Goal: Information Seeking & Learning: Learn about a topic

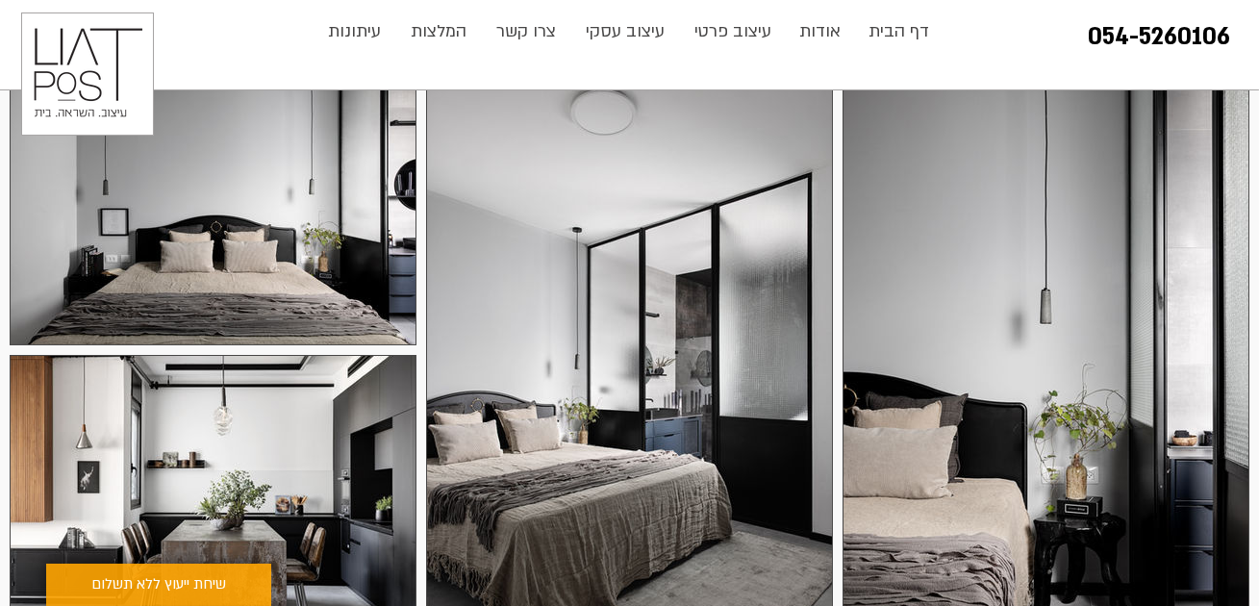
scroll to position [376, 0]
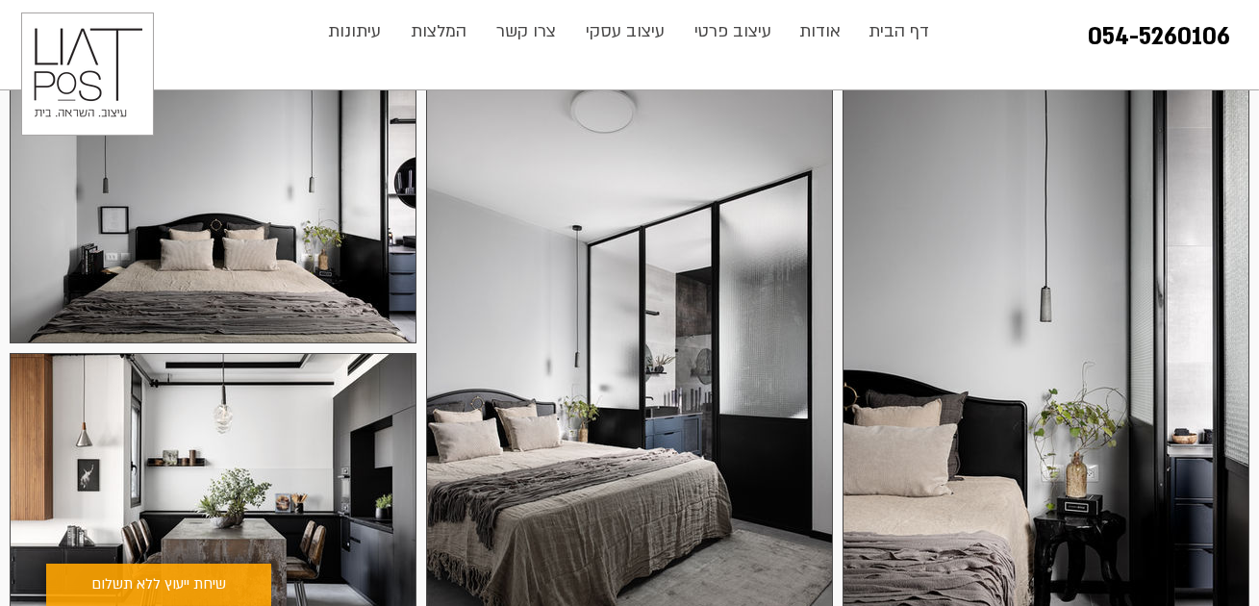
click at [967, 294] on div at bounding box center [1045, 377] width 407 height 610
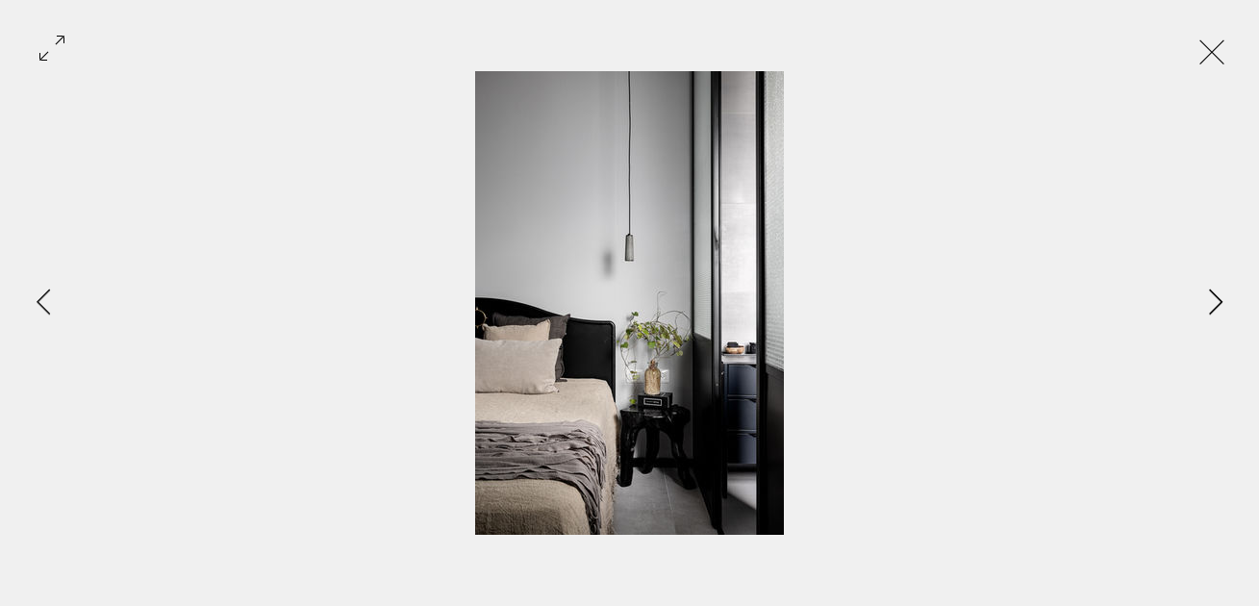
click at [1217, 298] on icon "Next Item" at bounding box center [1215, 302] width 13 height 26
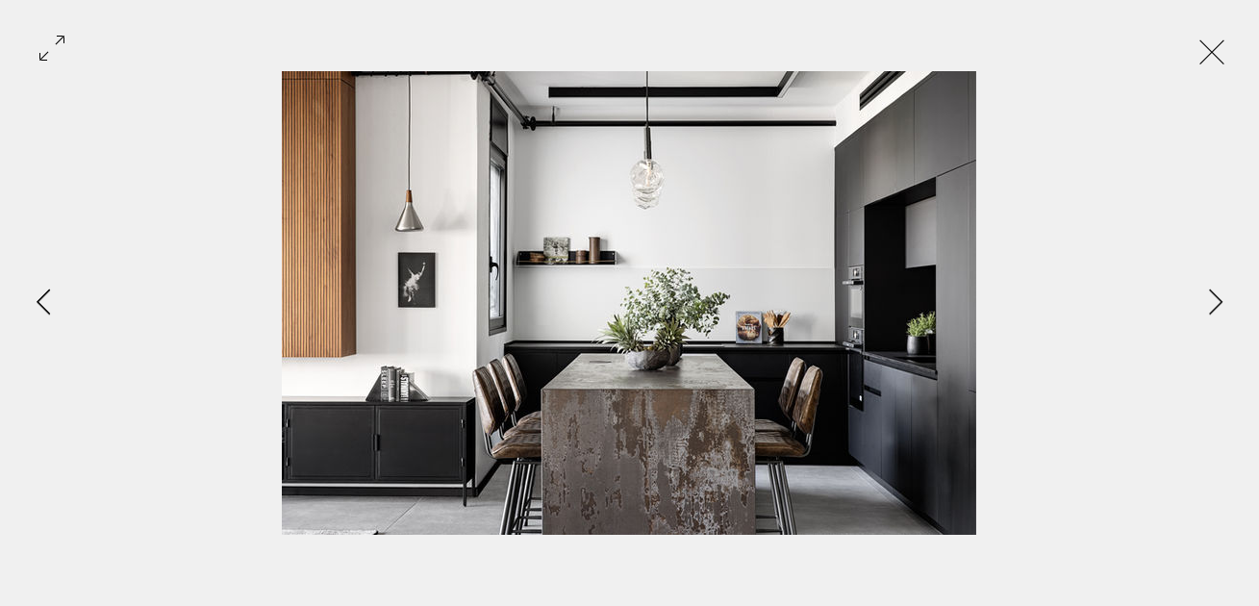
click at [50, 293] on icon "Previous Item" at bounding box center [44, 302] width 14 height 26
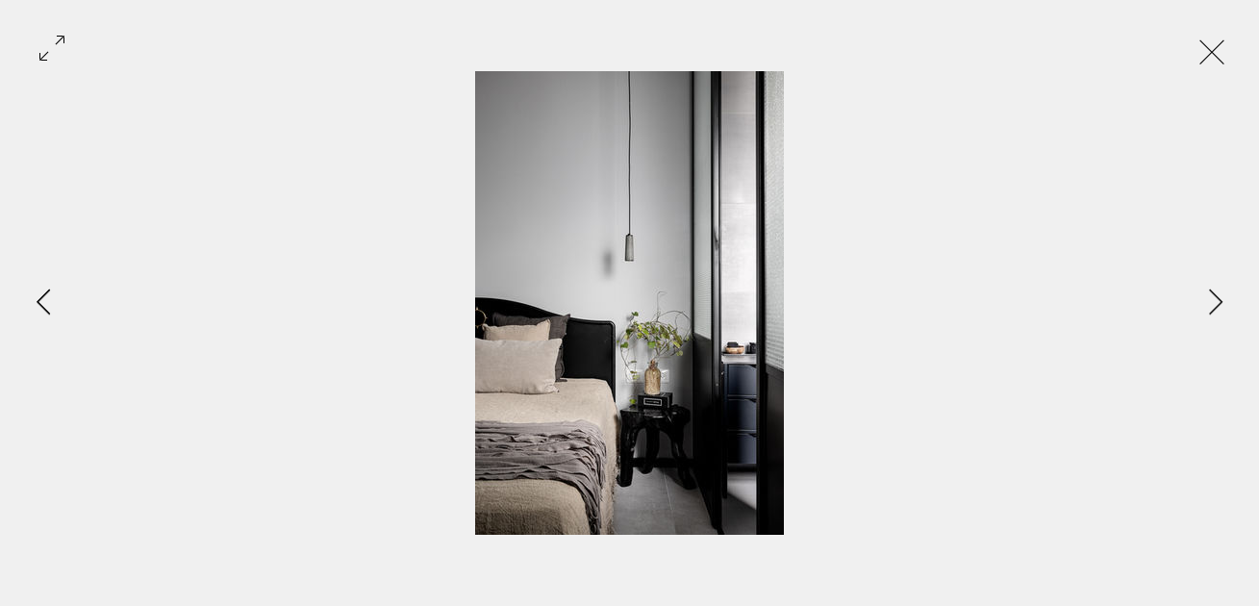
click at [50, 293] on icon "Previous Item" at bounding box center [44, 302] width 14 height 26
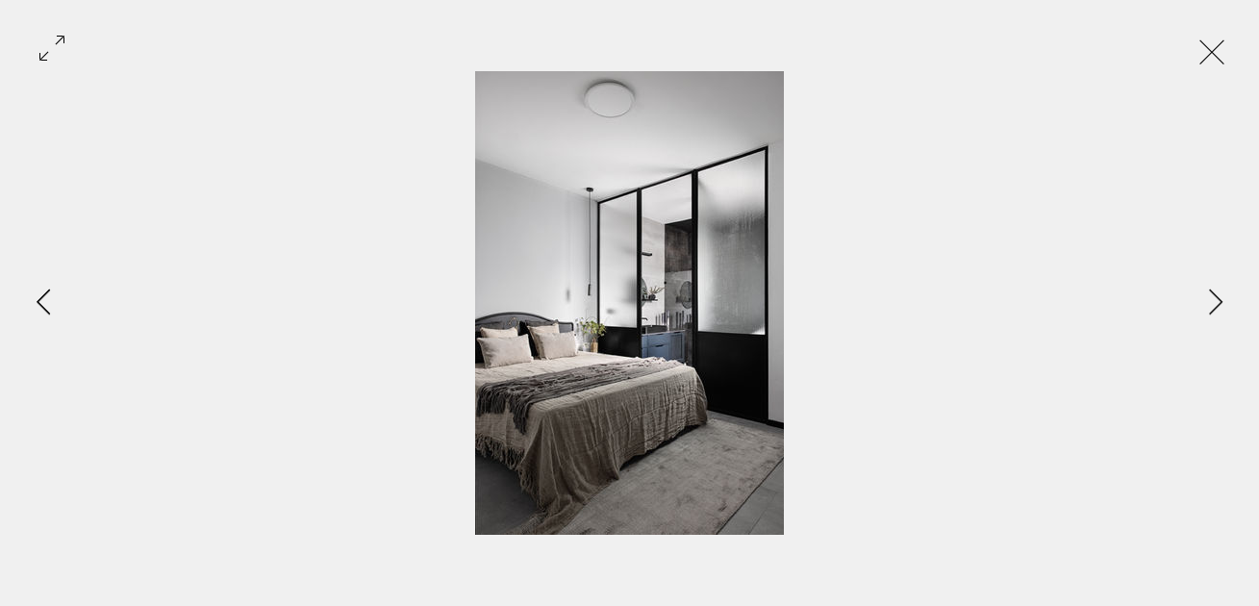
click at [50, 293] on icon "Previous Item" at bounding box center [44, 302] width 14 height 26
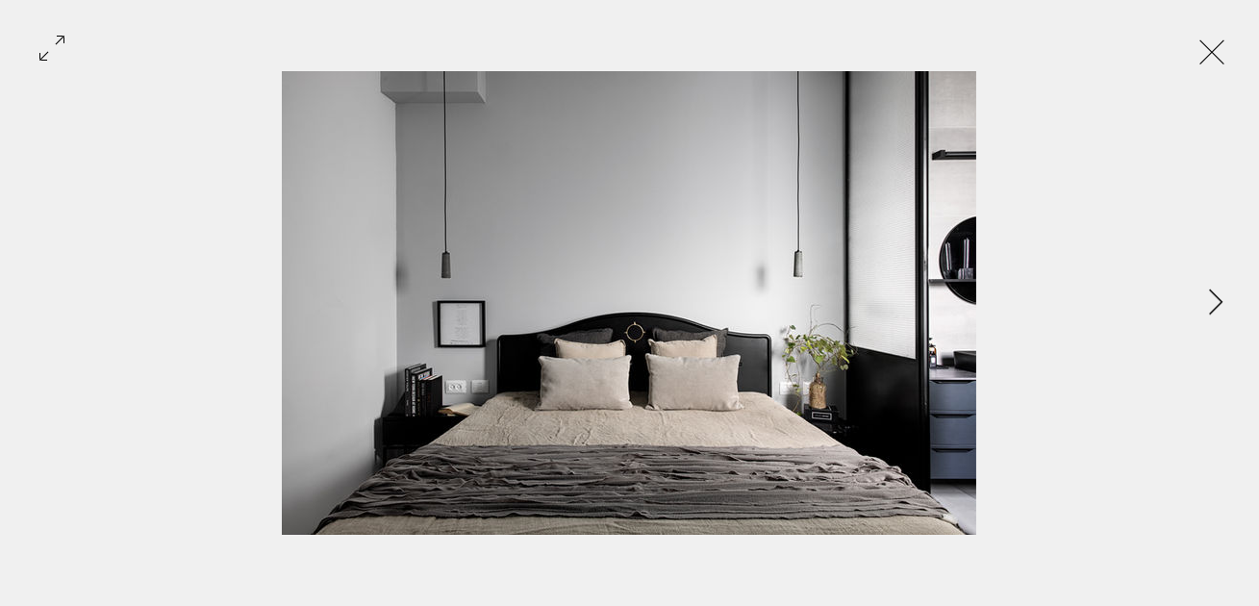
click at [1229, 44] on button "Exit expand mode" at bounding box center [1211, 50] width 37 height 42
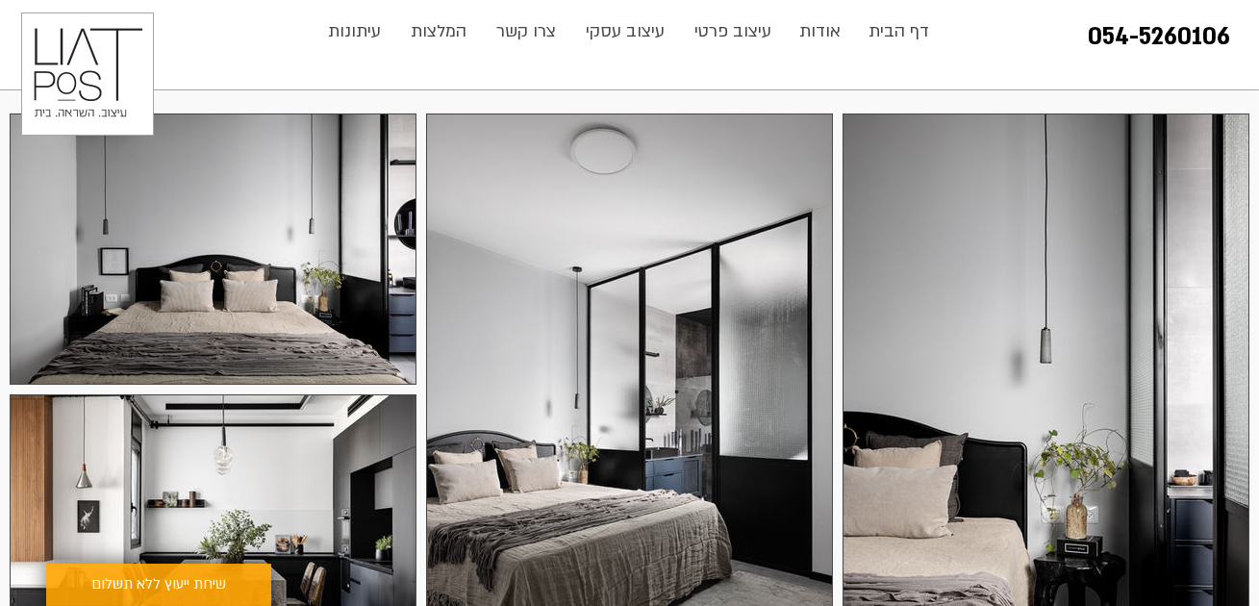
scroll to position [343, 0]
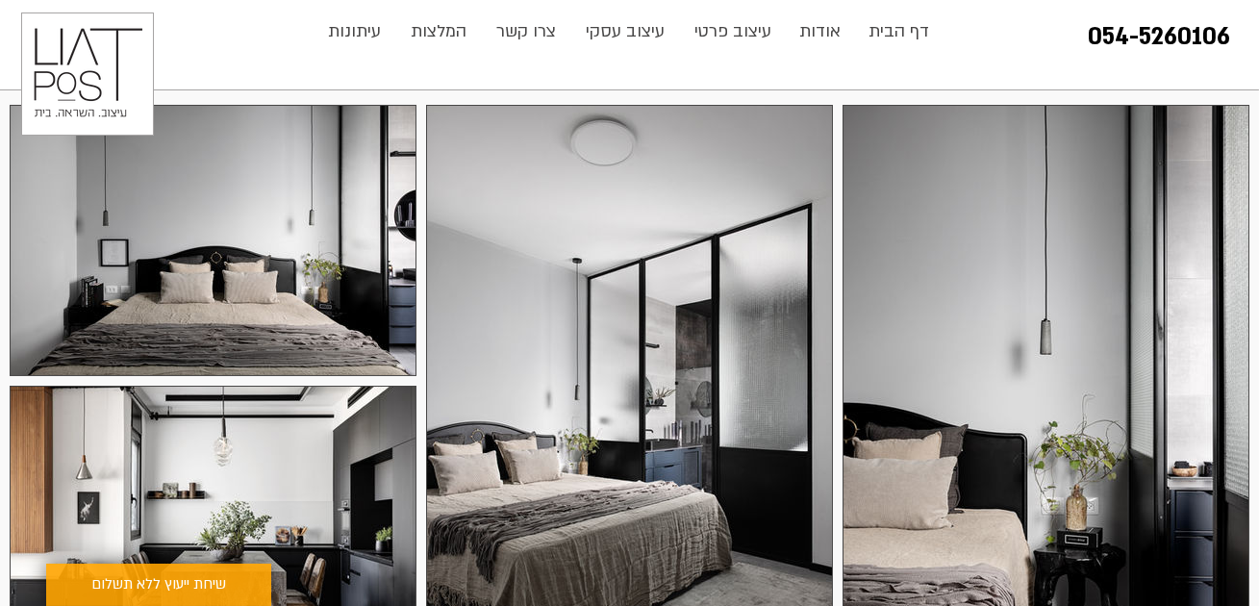
click at [1116, 178] on div at bounding box center [1045, 410] width 407 height 610
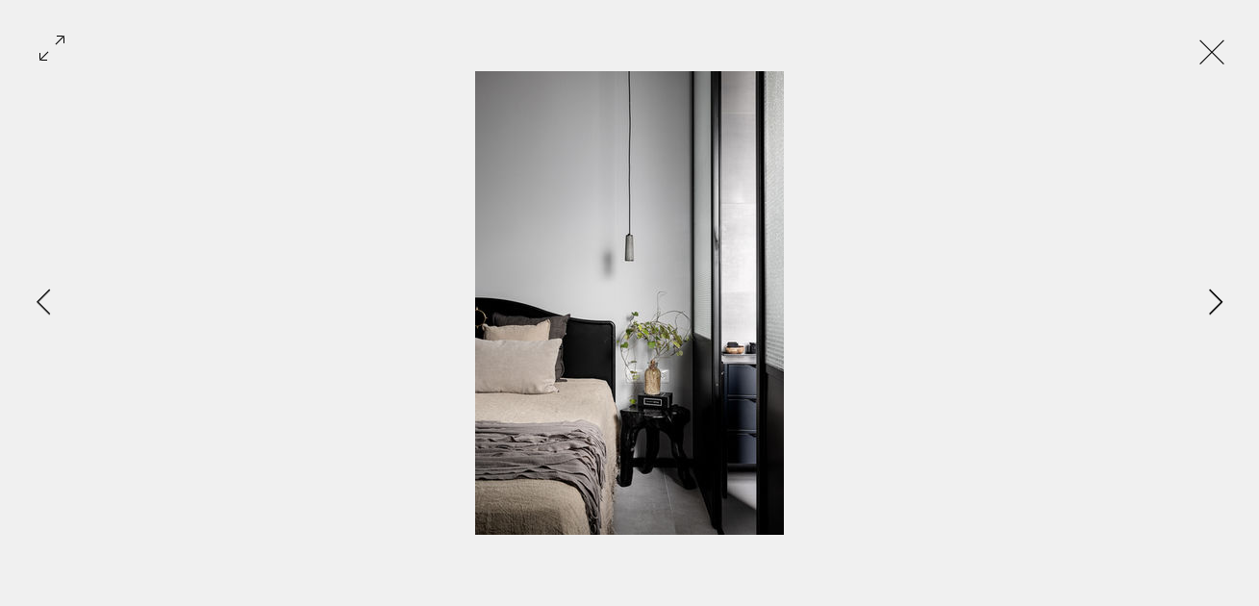
click at [1216, 289] on icon "Next Item" at bounding box center [1216, 302] width 14 height 26
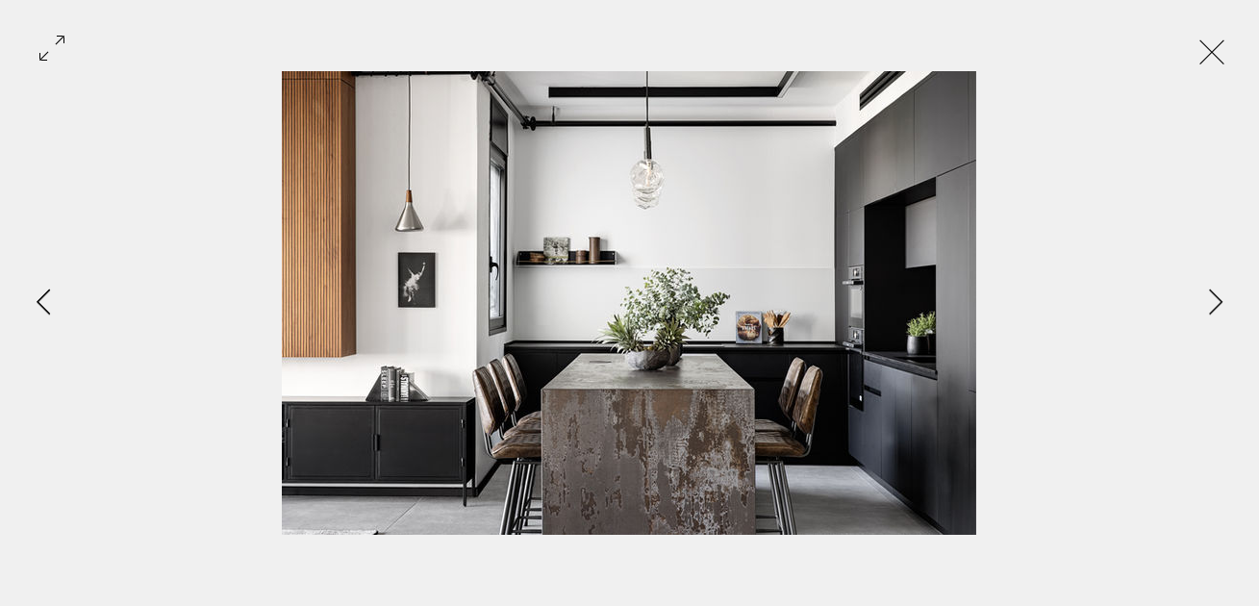
click at [47, 307] on icon "Previous Item" at bounding box center [44, 302] width 14 height 26
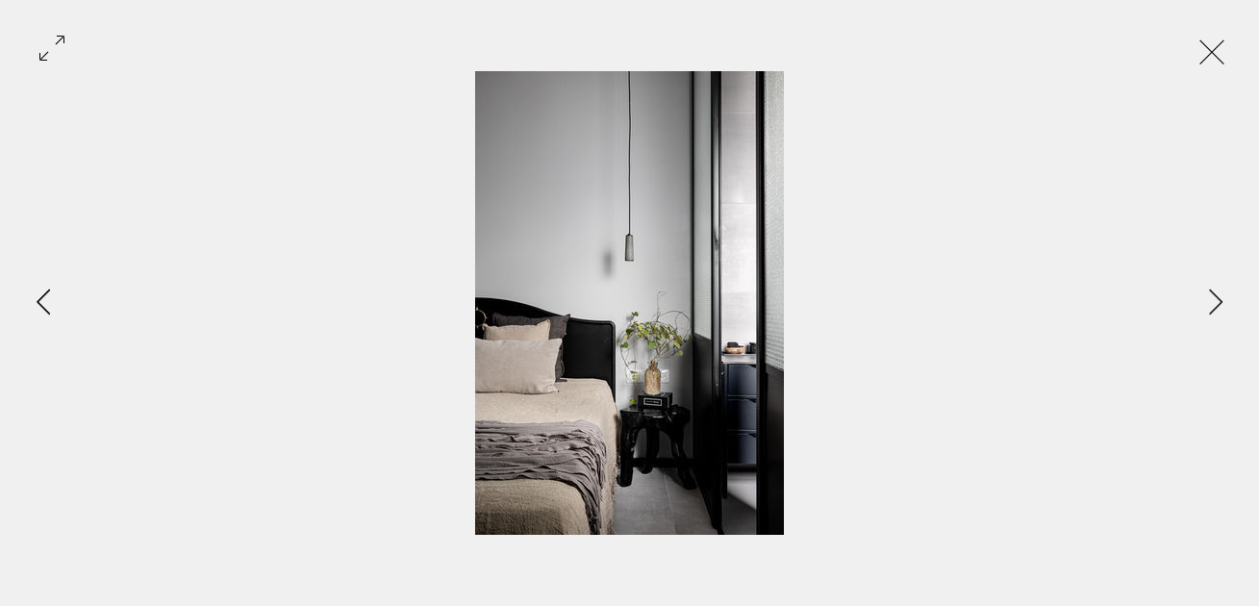
click at [47, 307] on icon "Previous Item" at bounding box center [44, 302] width 14 height 26
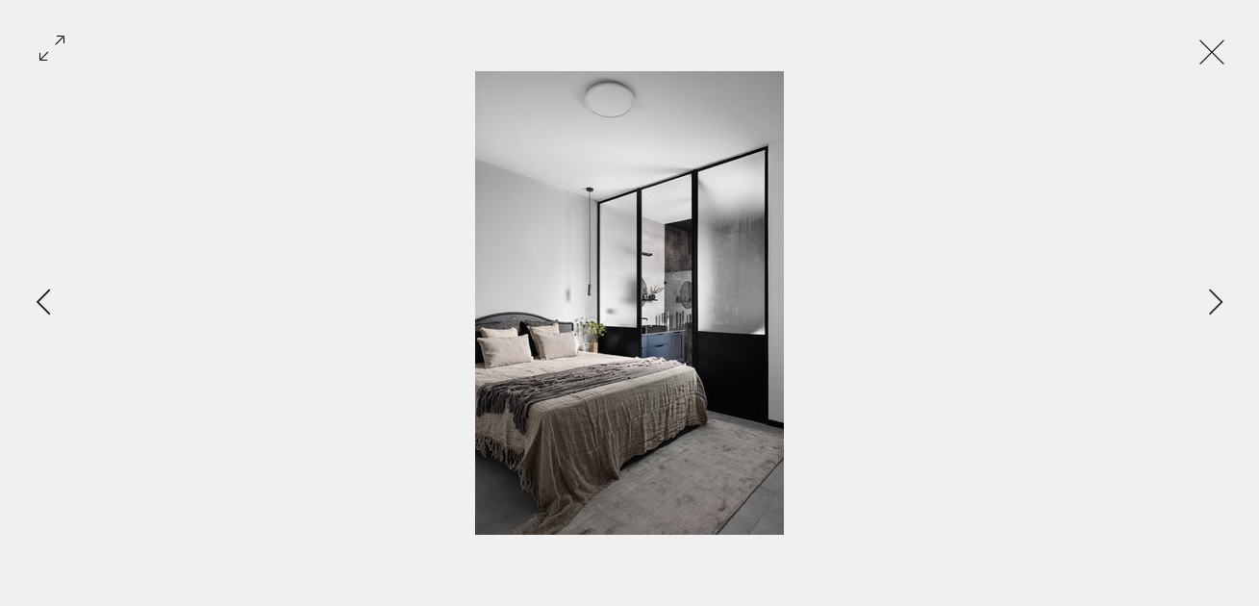
click at [43, 297] on icon "Previous Item" at bounding box center [44, 302] width 14 height 26
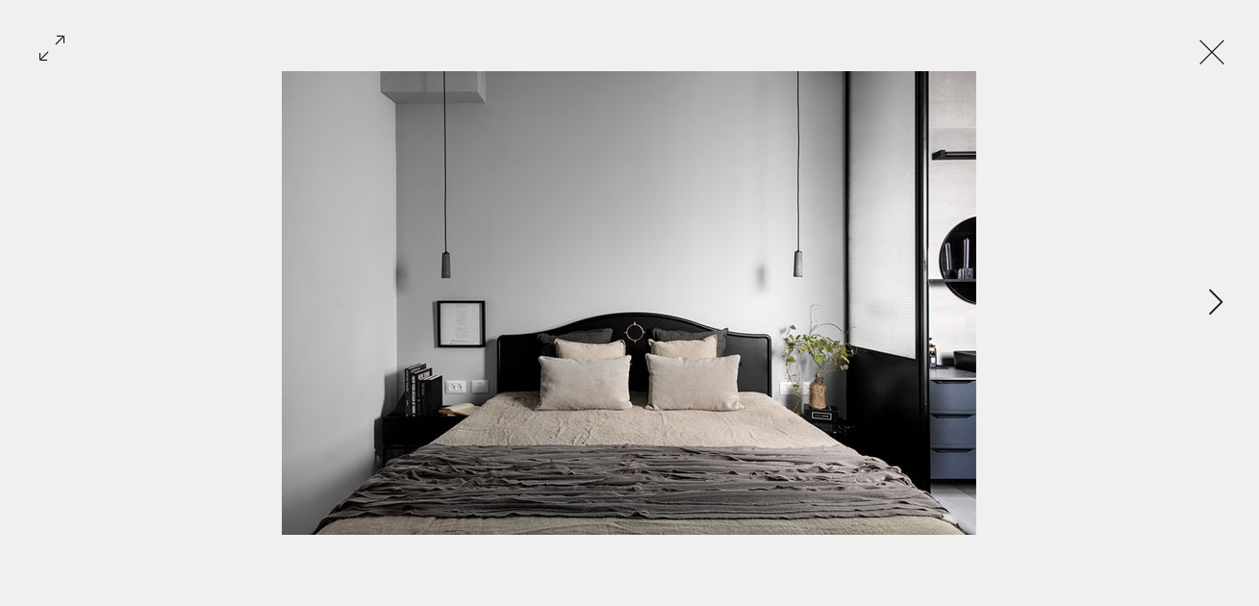
click at [1211, 298] on icon "Next Item" at bounding box center [1216, 302] width 14 height 26
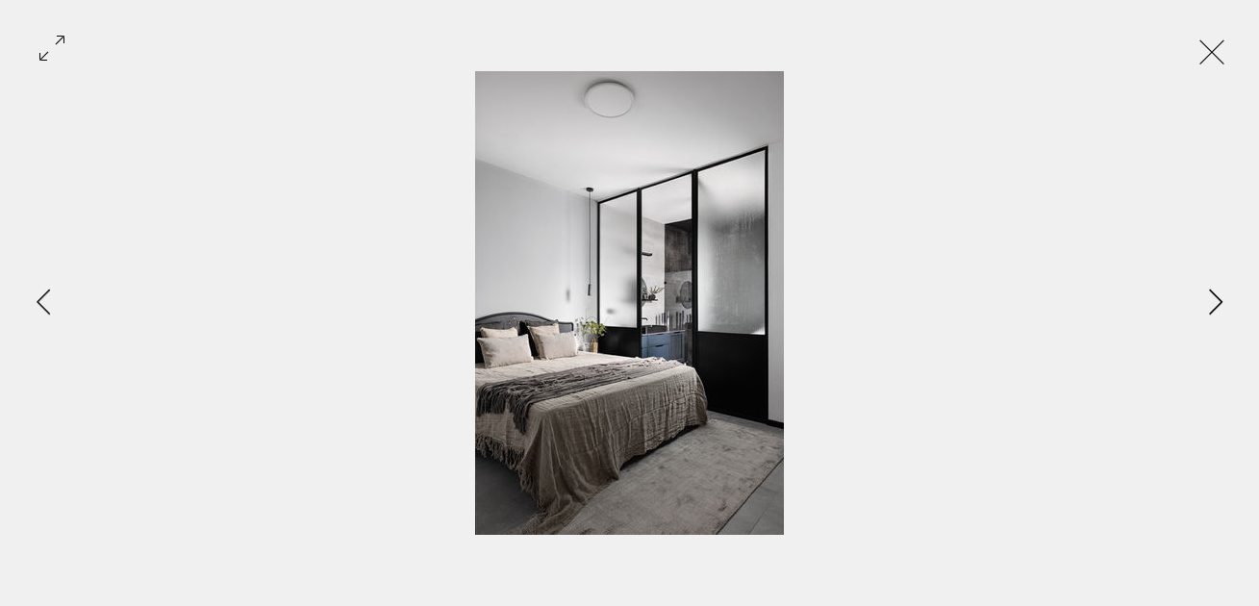
click at [1212, 298] on icon "Next Item" at bounding box center [1216, 302] width 14 height 26
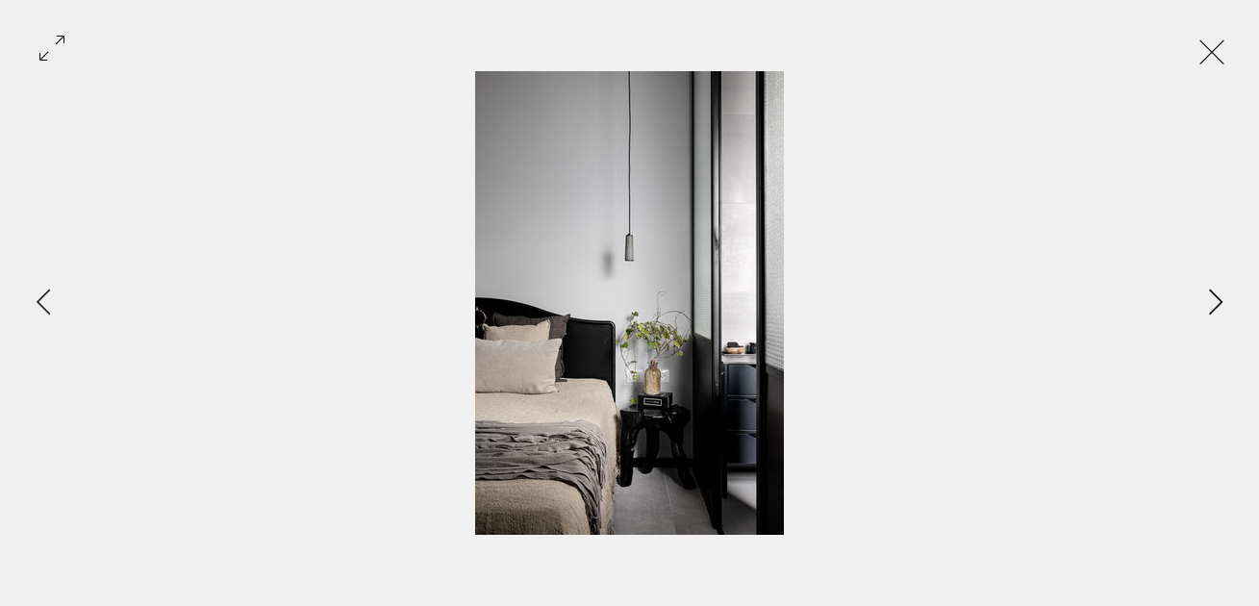
click at [1212, 298] on icon "Next Item" at bounding box center [1216, 302] width 14 height 26
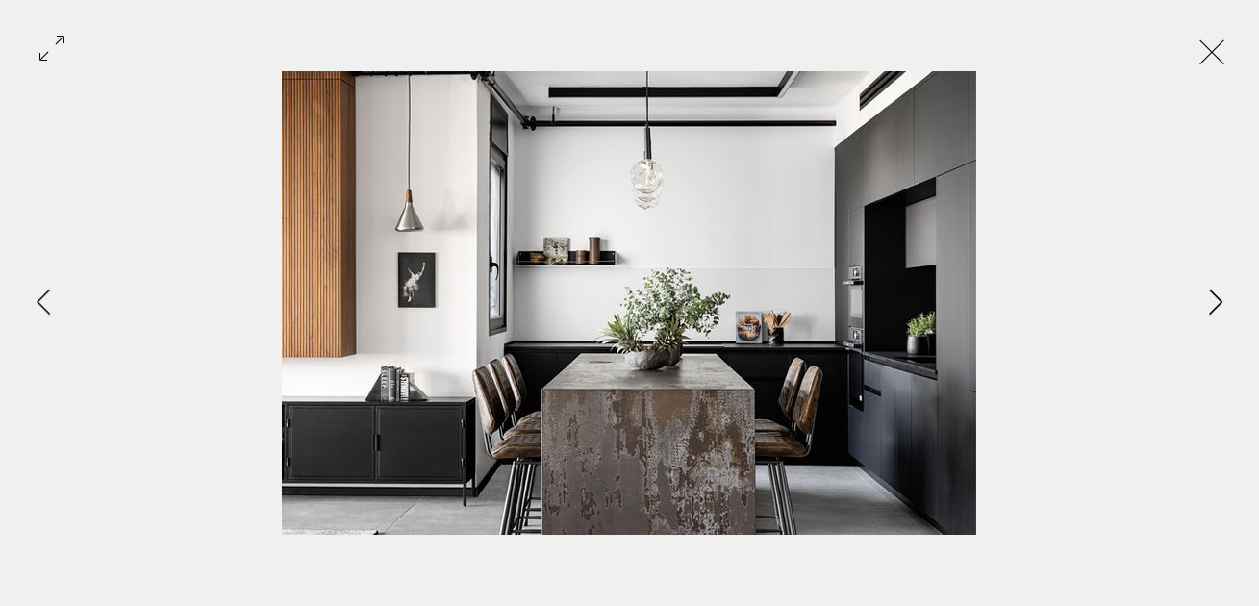
click at [1211, 298] on icon "Next Item" at bounding box center [1216, 302] width 14 height 26
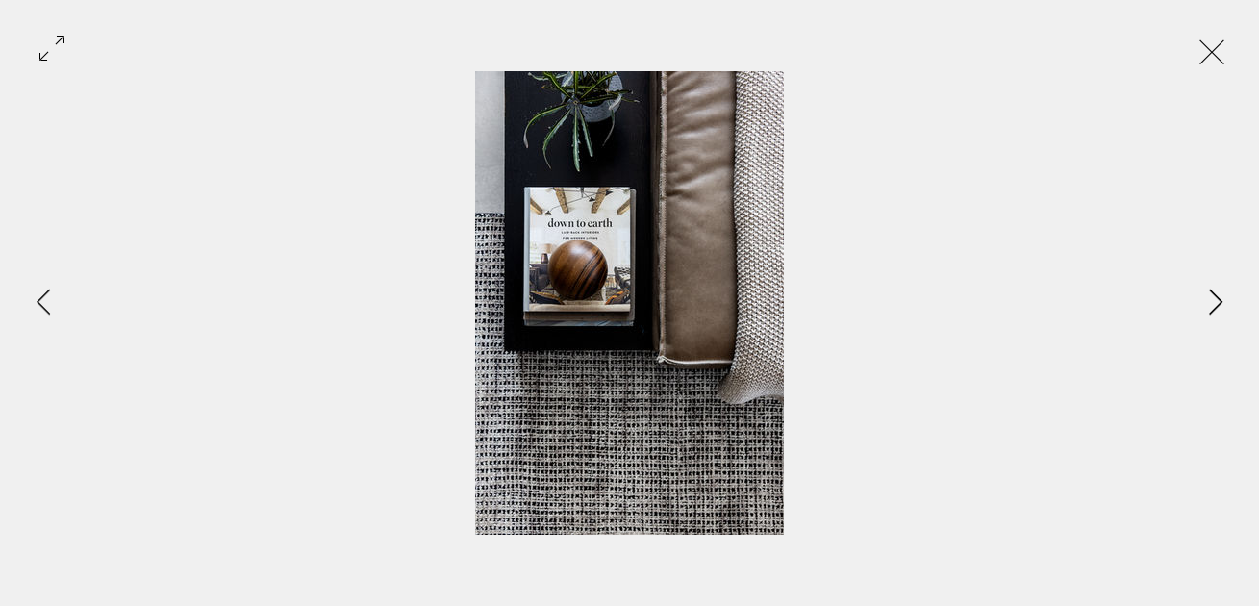
click at [1211, 298] on icon "Next Item" at bounding box center [1216, 302] width 14 height 26
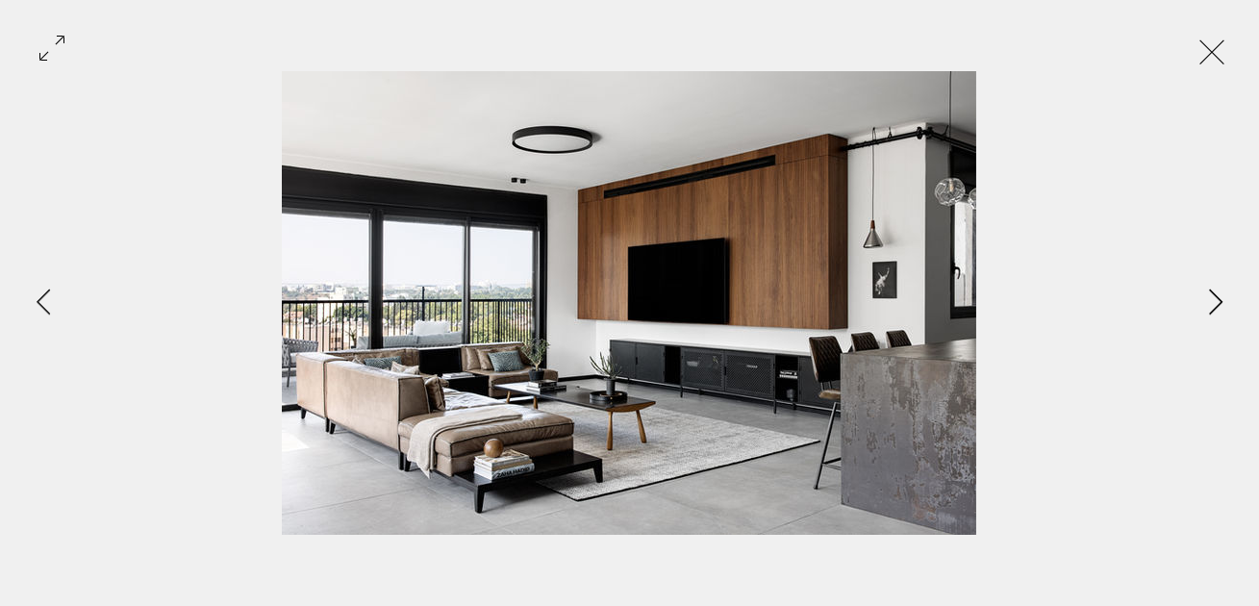
click at [1210, 298] on icon "Next Item" at bounding box center [1216, 302] width 14 height 26
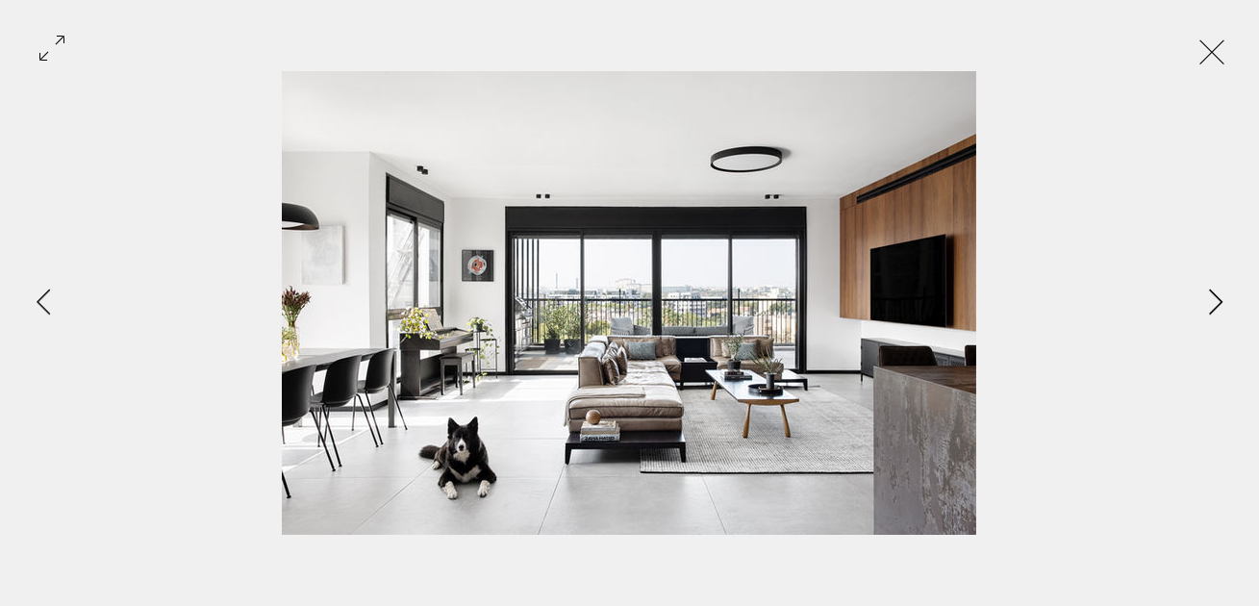
click at [1210, 298] on icon "Next Item" at bounding box center [1216, 302] width 14 height 26
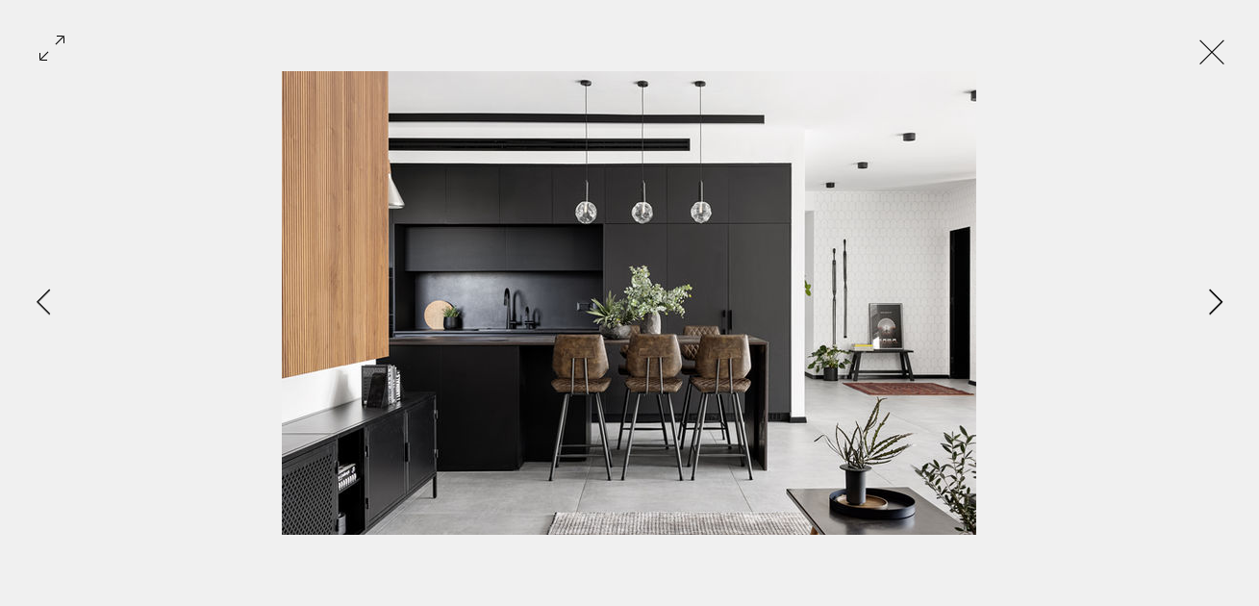
click at [1210, 298] on icon "Next Item" at bounding box center [1216, 302] width 14 height 26
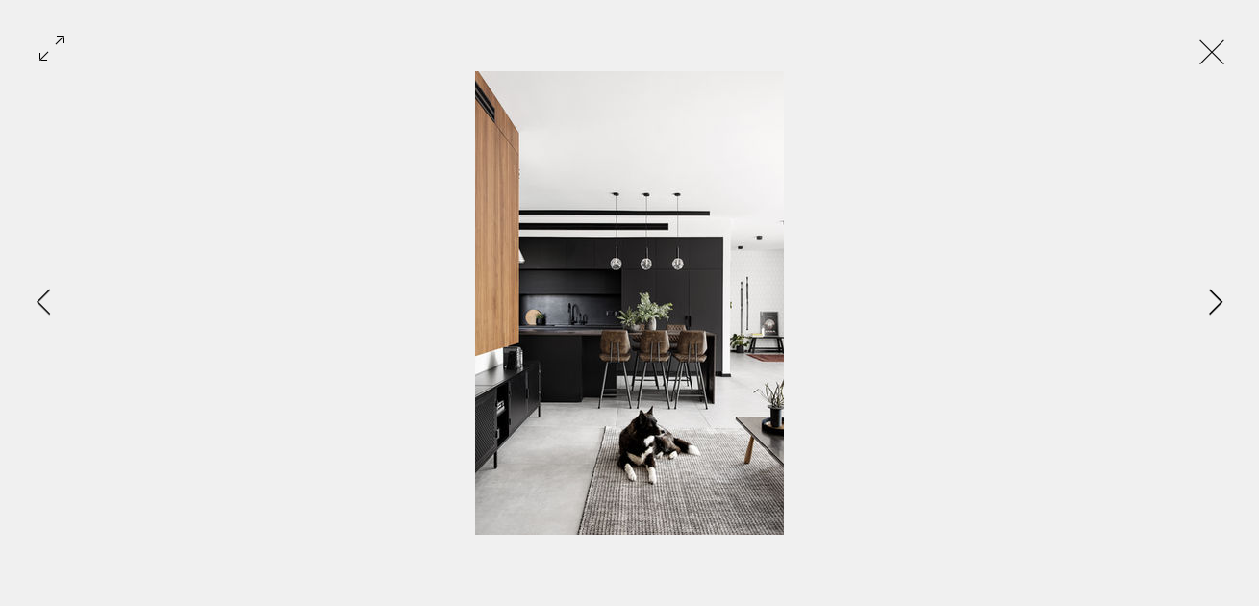
click at [1210, 298] on icon "Next Item" at bounding box center [1216, 302] width 14 height 26
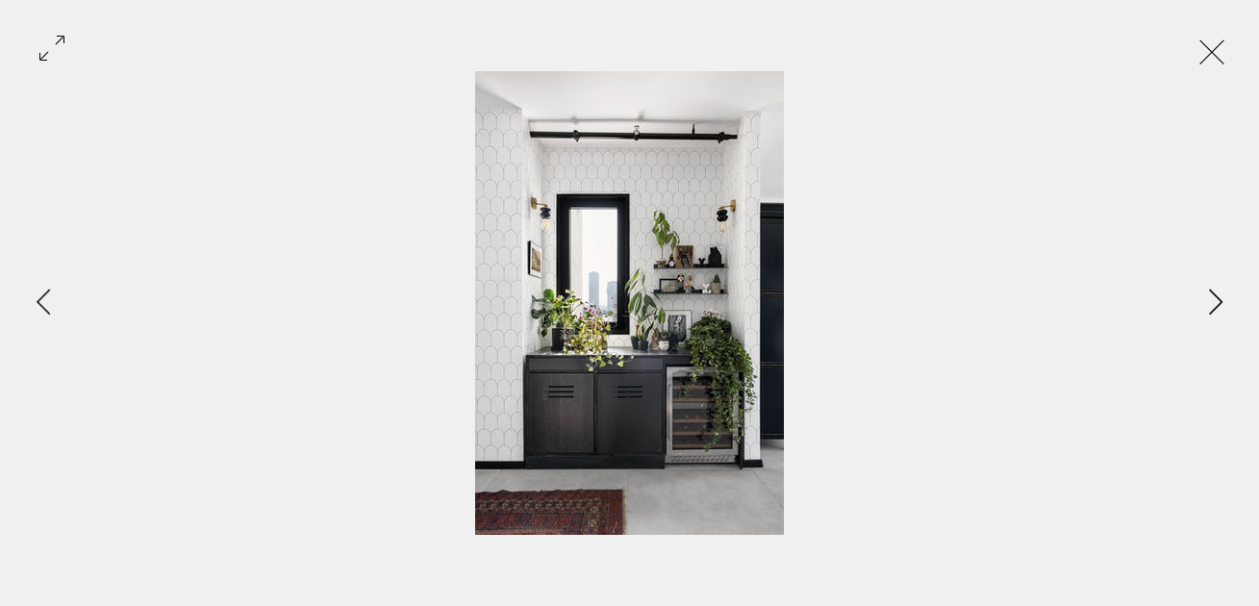
click at [1210, 298] on icon "Next Item" at bounding box center [1216, 302] width 14 height 26
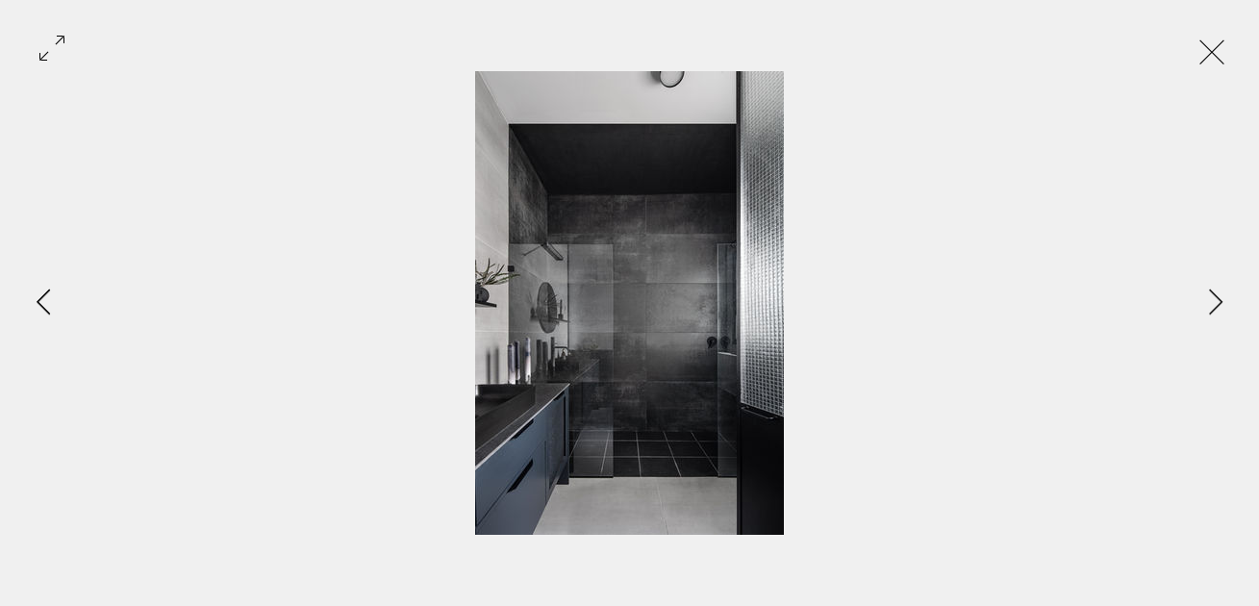
click at [48, 299] on icon "Previous Item" at bounding box center [44, 302] width 14 height 26
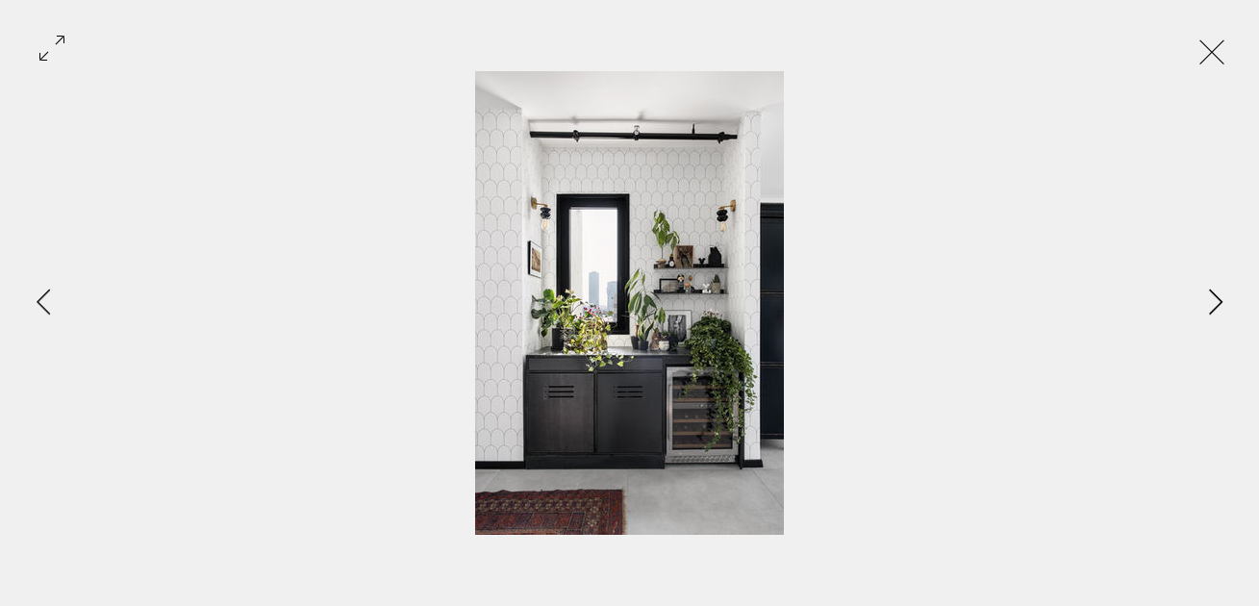
click at [1217, 298] on icon "Next Item" at bounding box center [1215, 302] width 13 height 26
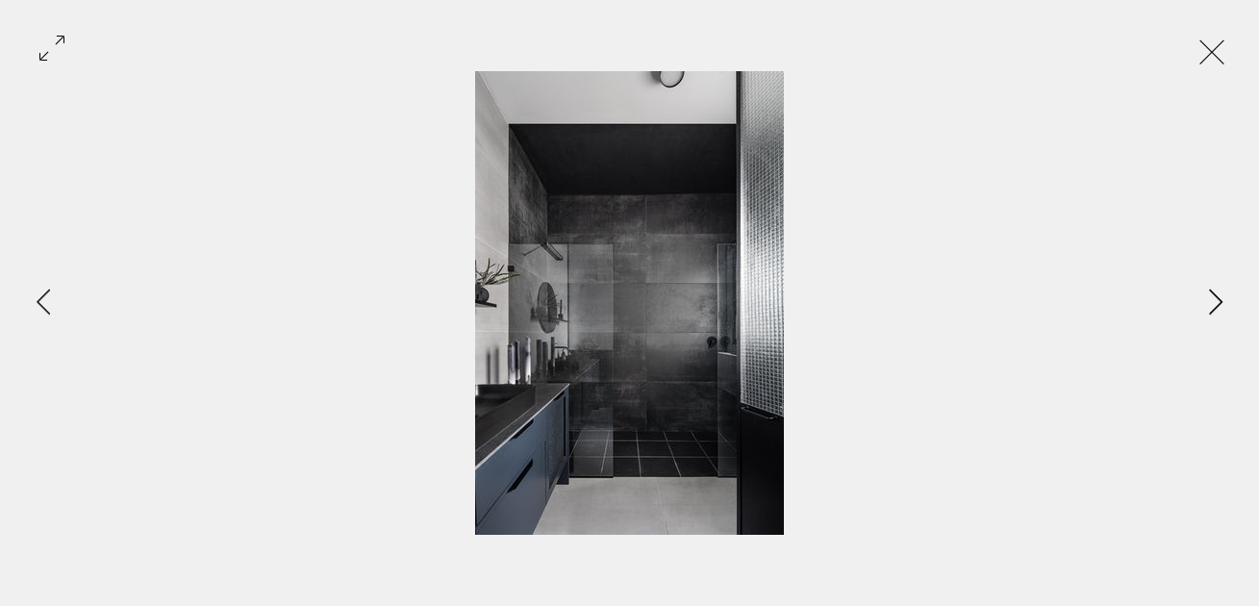
click at [1217, 298] on icon "Next Item" at bounding box center [1215, 302] width 13 height 26
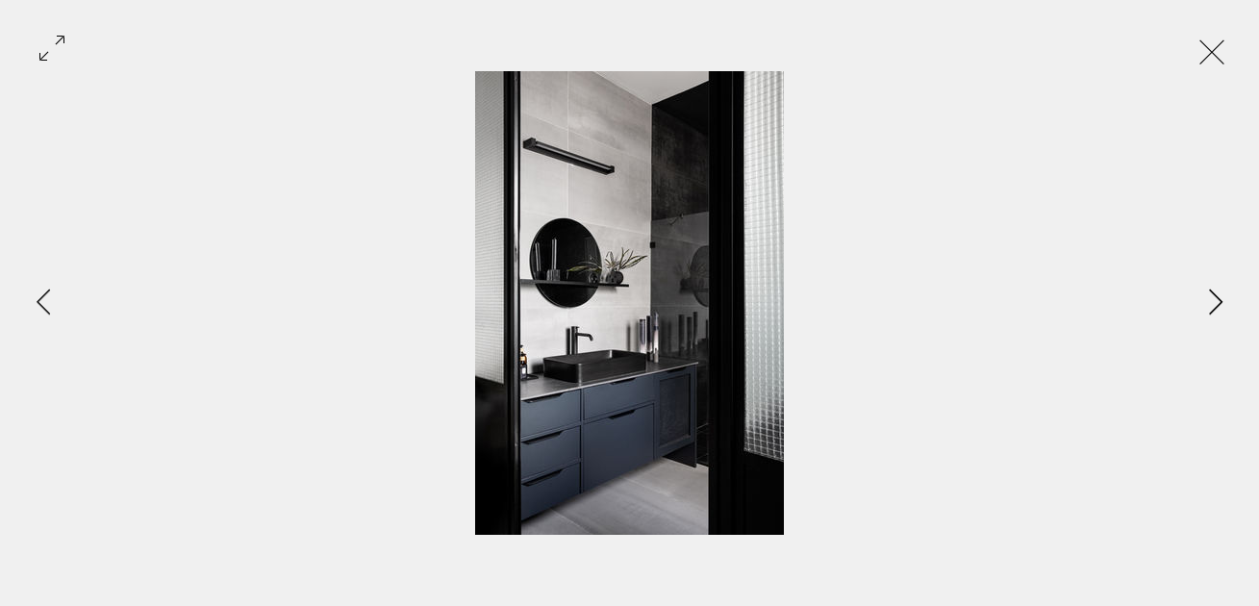
click at [1217, 298] on icon "Next Item" at bounding box center [1215, 302] width 13 height 26
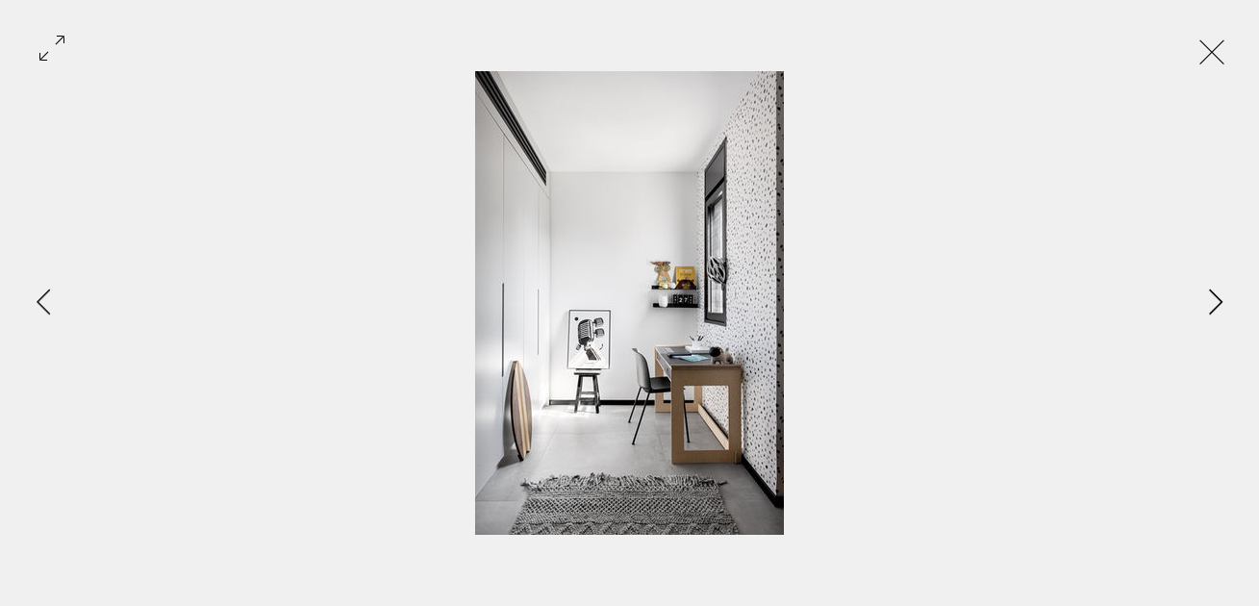
click at [1217, 298] on icon "Next Item" at bounding box center [1215, 302] width 13 height 26
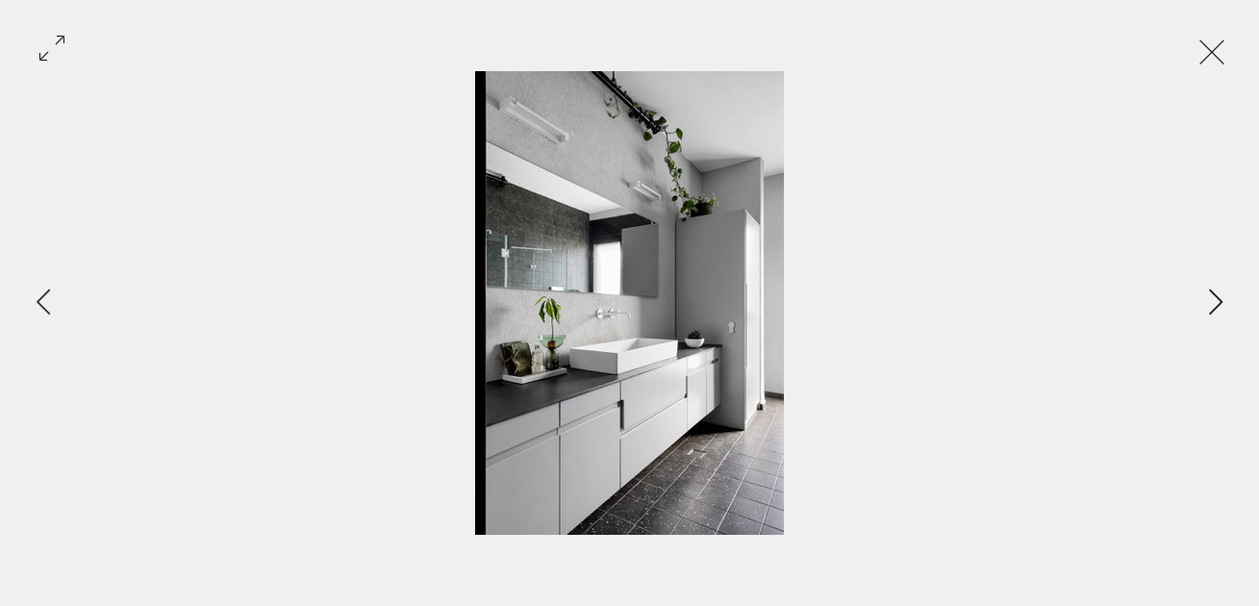
click at [1217, 298] on icon "Next Item" at bounding box center [1215, 302] width 13 height 26
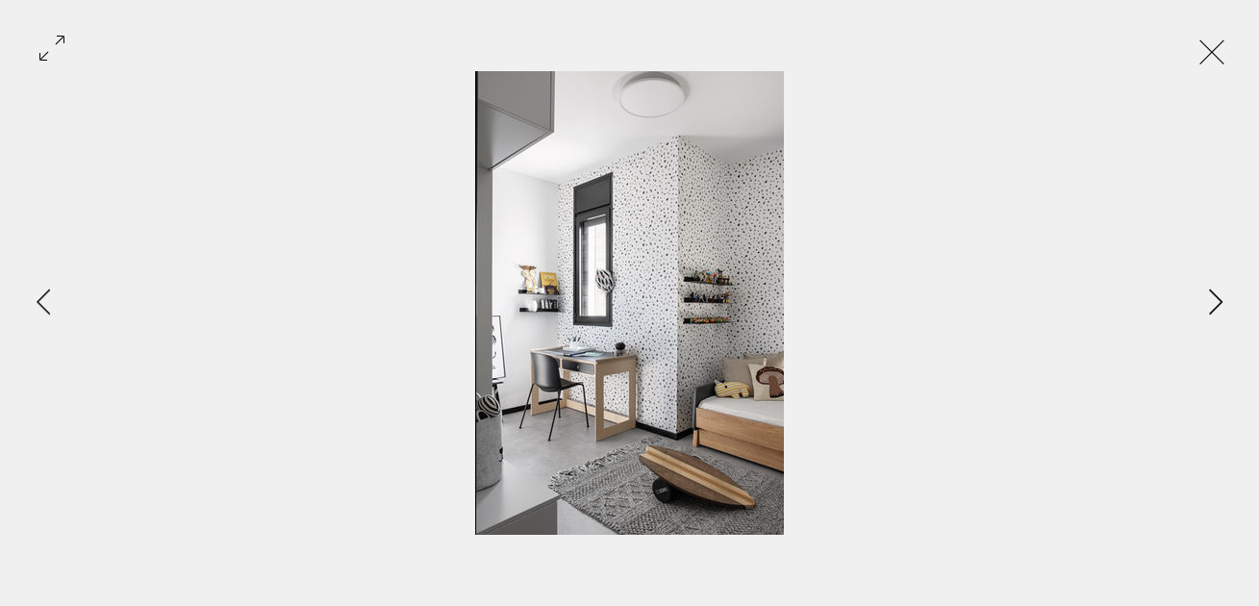
click at [1217, 298] on icon "Next Item" at bounding box center [1215, 302] width 13 height 26
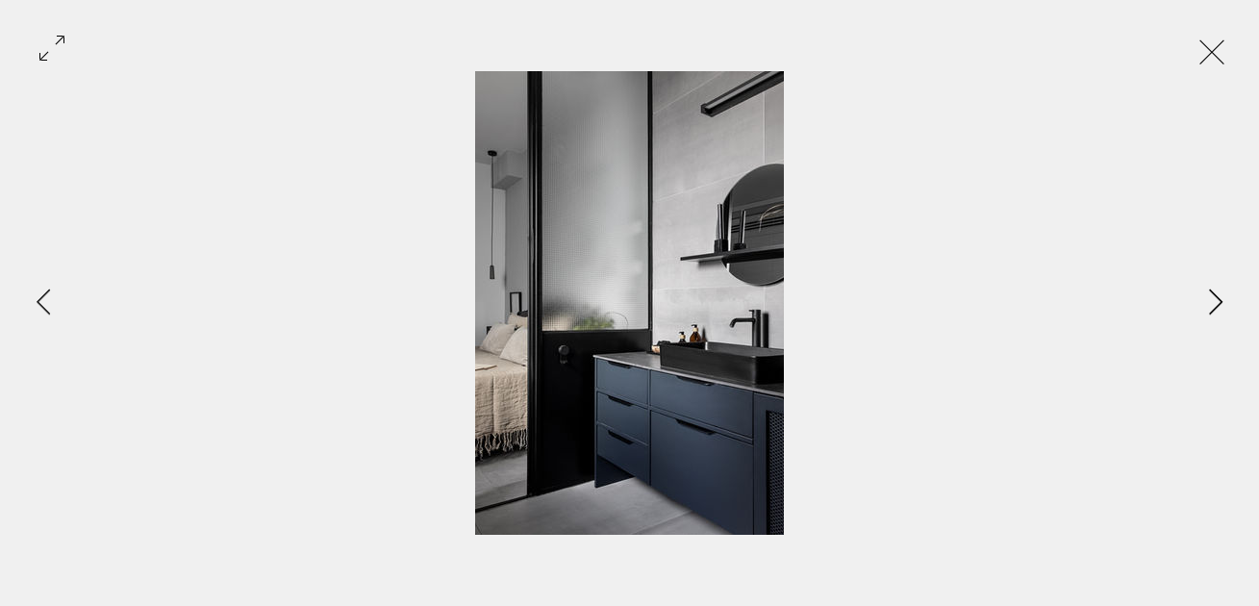
click at [1217, 298] on icon "Next Item" at bounding box center [1215, 302] width 13 height 26
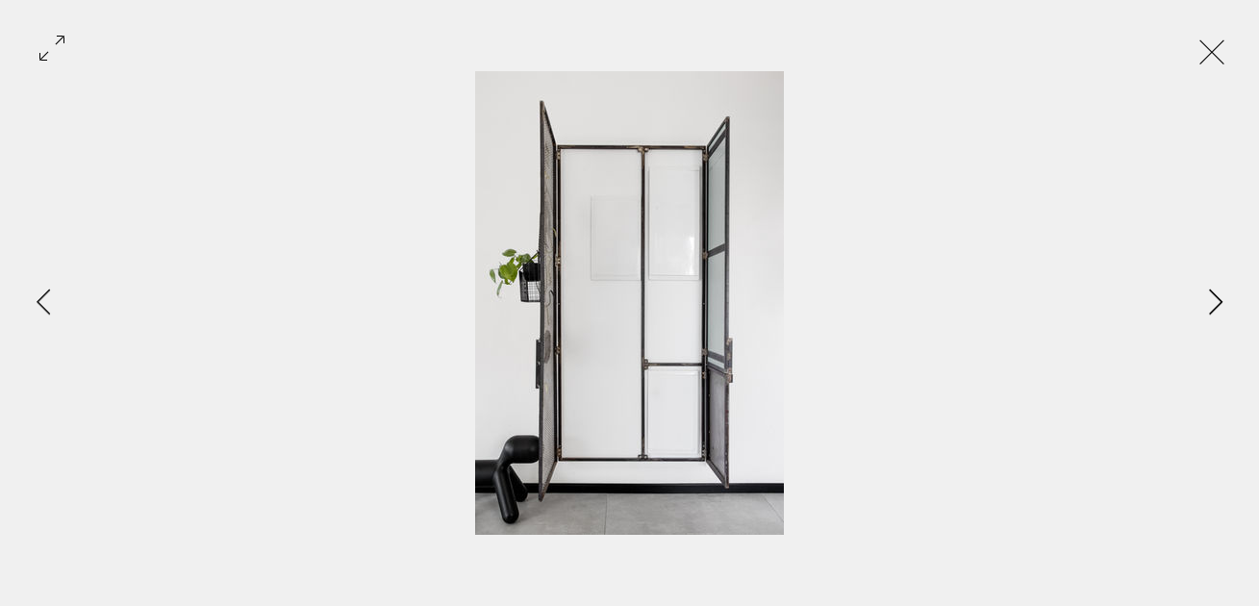
click at [1217, 298] on icon "Next Item" at bounding box center [1215, 302] width 13 height 26
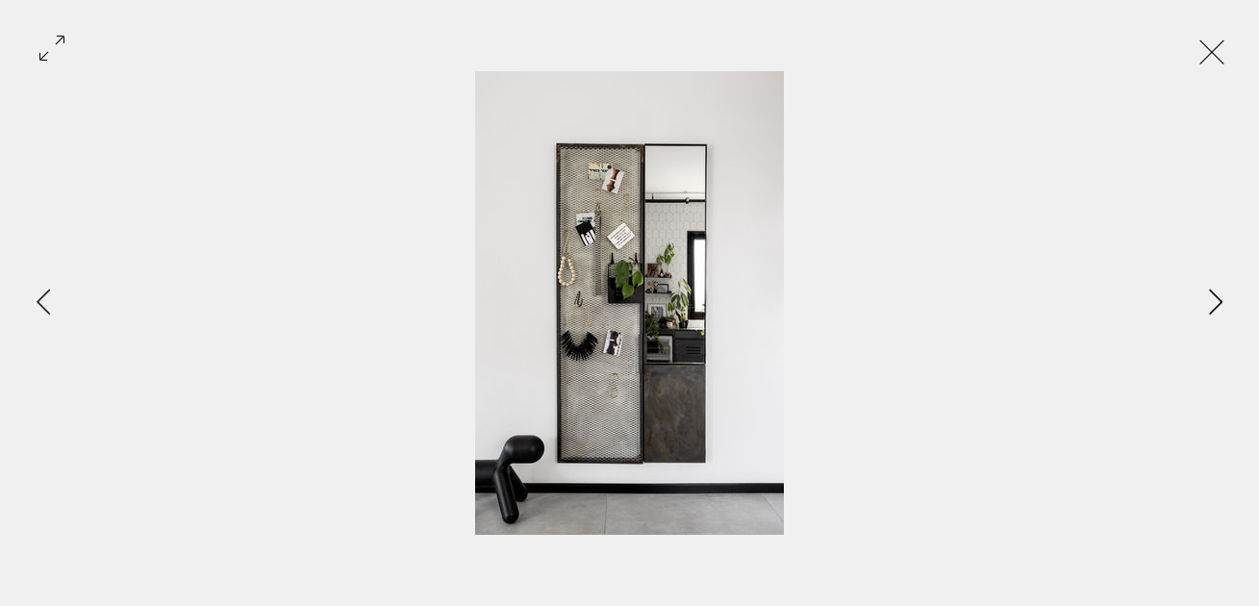
click at [1217, 298] on icon "Next Item" at bounding box center [1215, 302] width 13 height 26
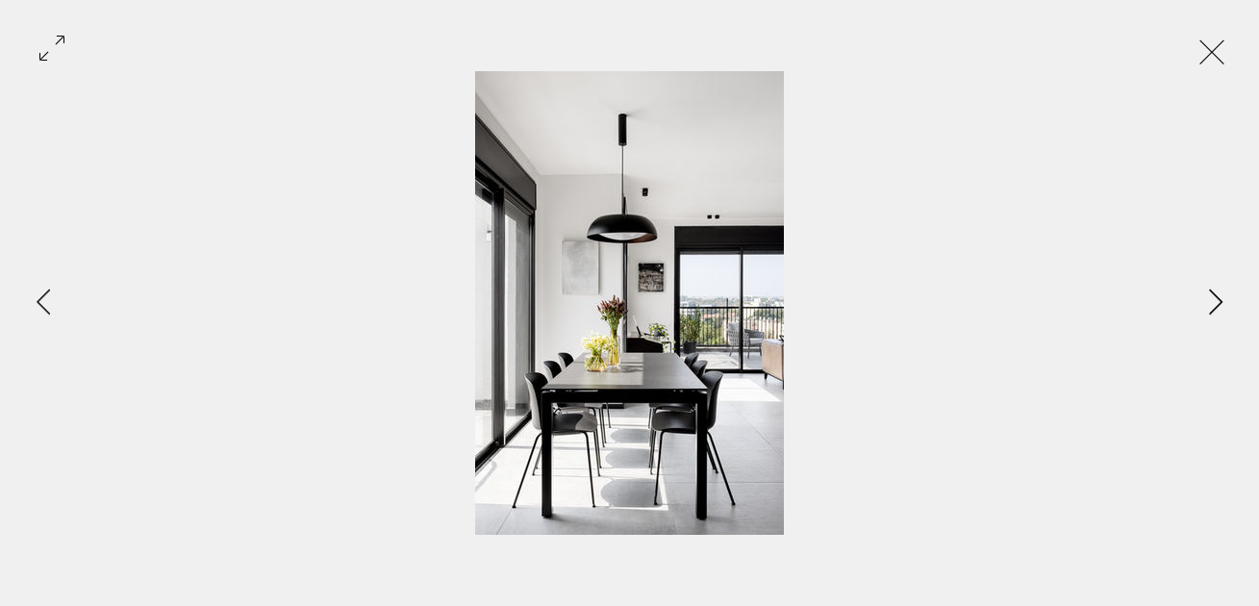
click at [1217, 298] on icon "Next Item" at bounding box center [1215, 302] width 13 height 26
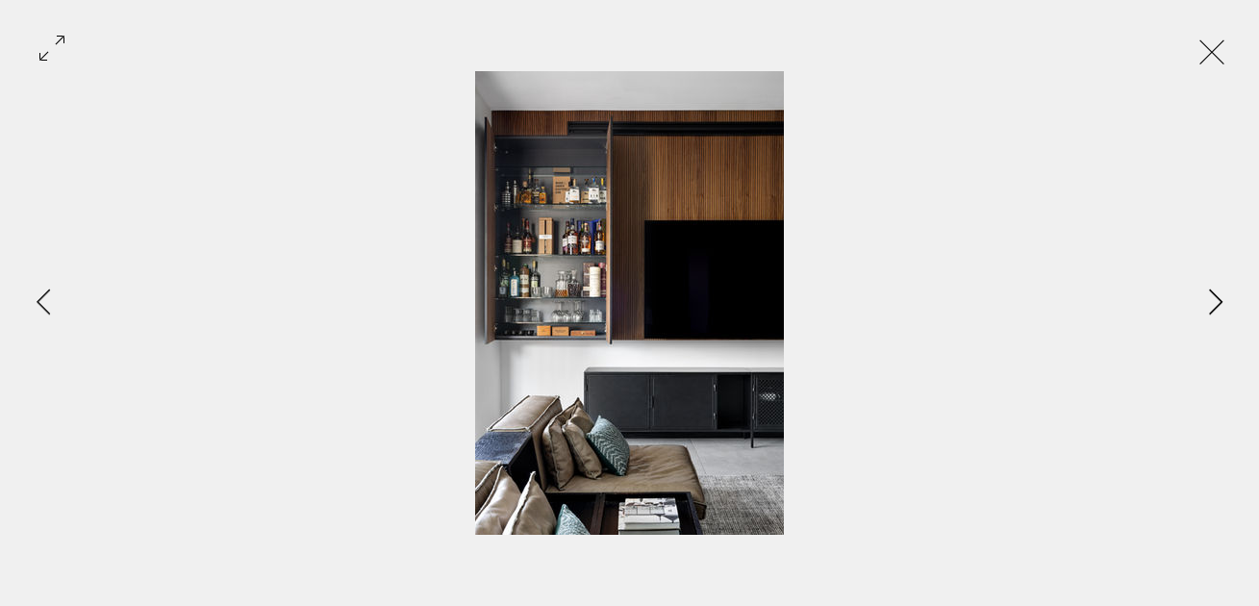
click at [1217, 298] on icon "Next Item" at bounding box center [1215, 302] width 13 height 26
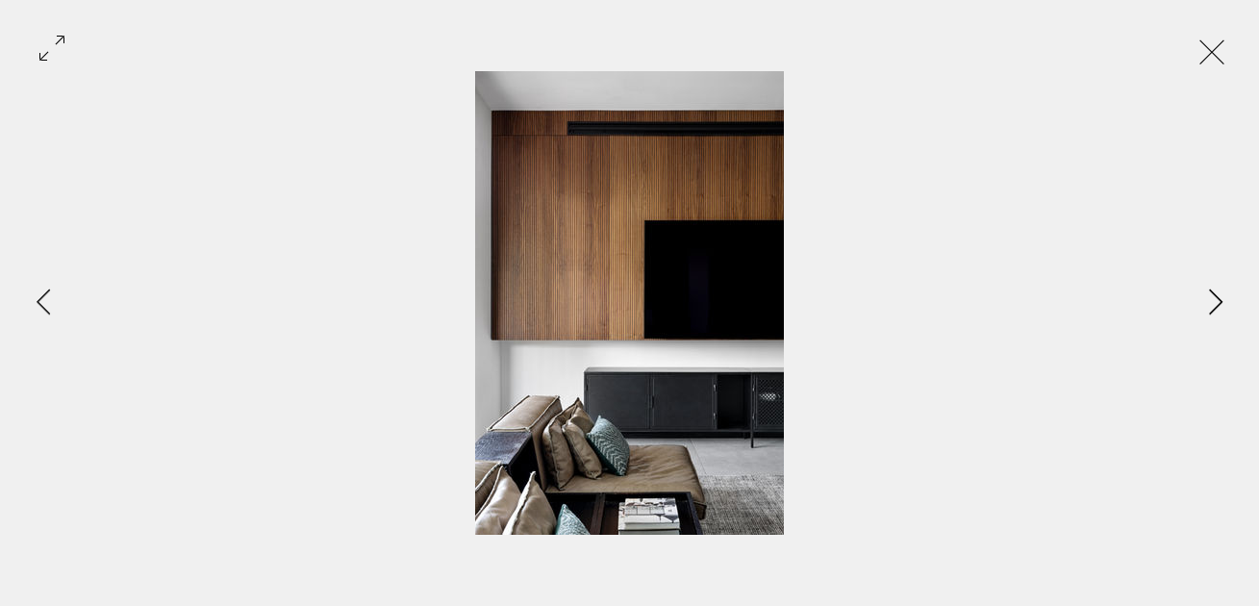
click at [1217, 298] on icon "Next Item" at bounding box center [1215, 302] width 13 height 26
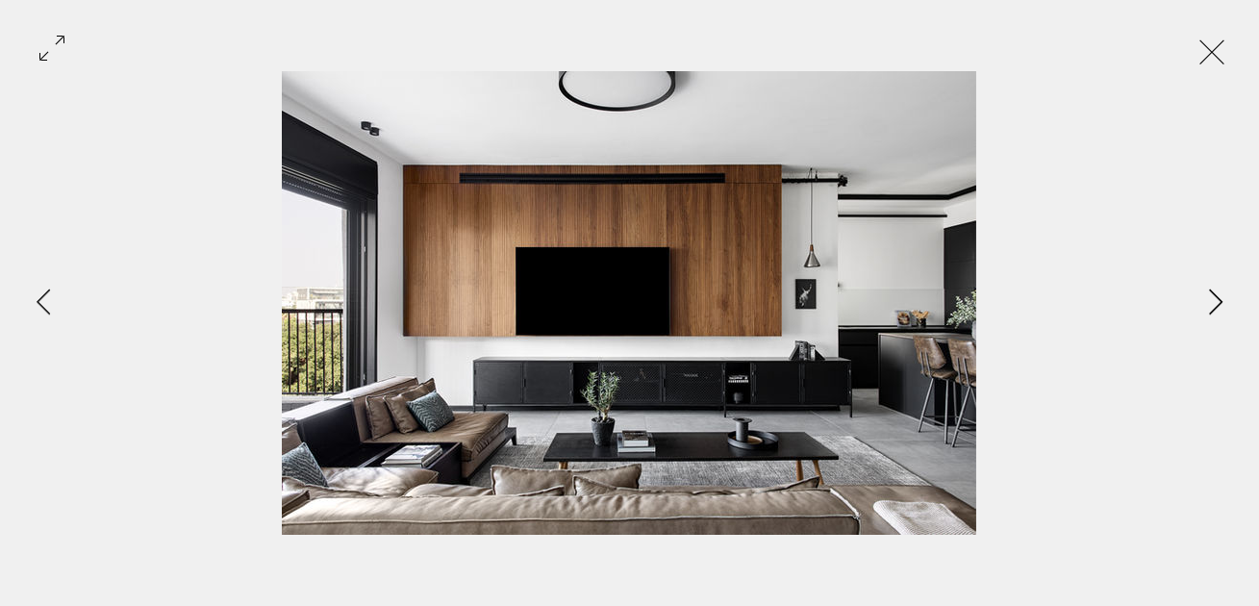
click at [1217, 298] on icon "Next Item" at bounding box center [1215, 302] width 13 height 26
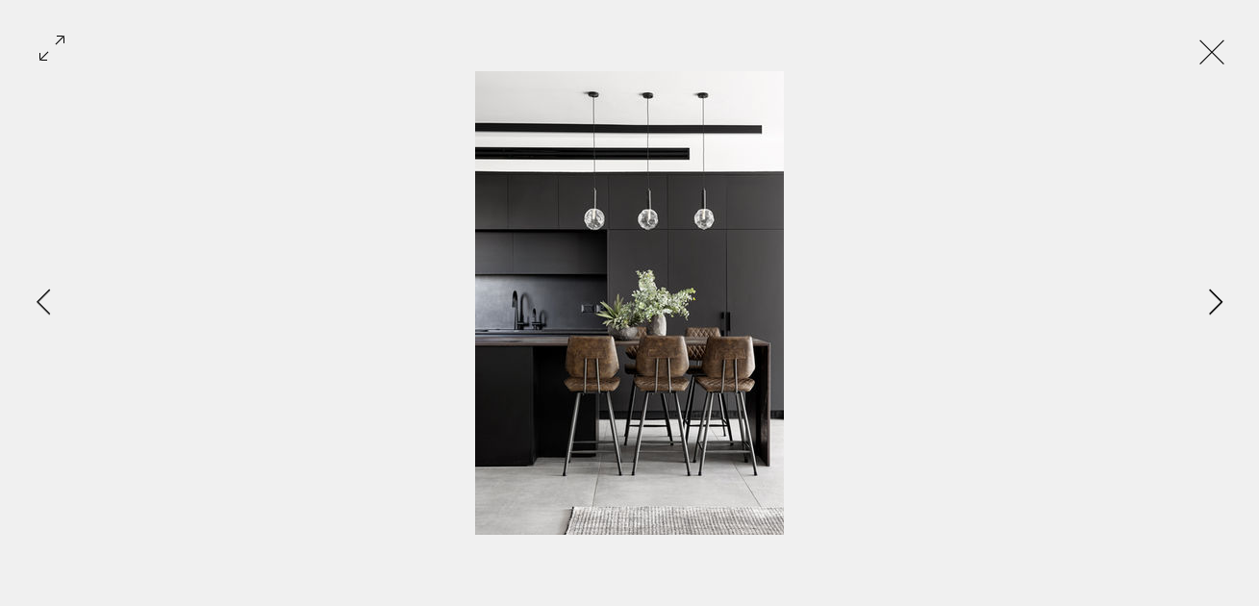
click at [1217, 298] on icon "Next Item" at bounding box center [1215, 302] width 13 height 26
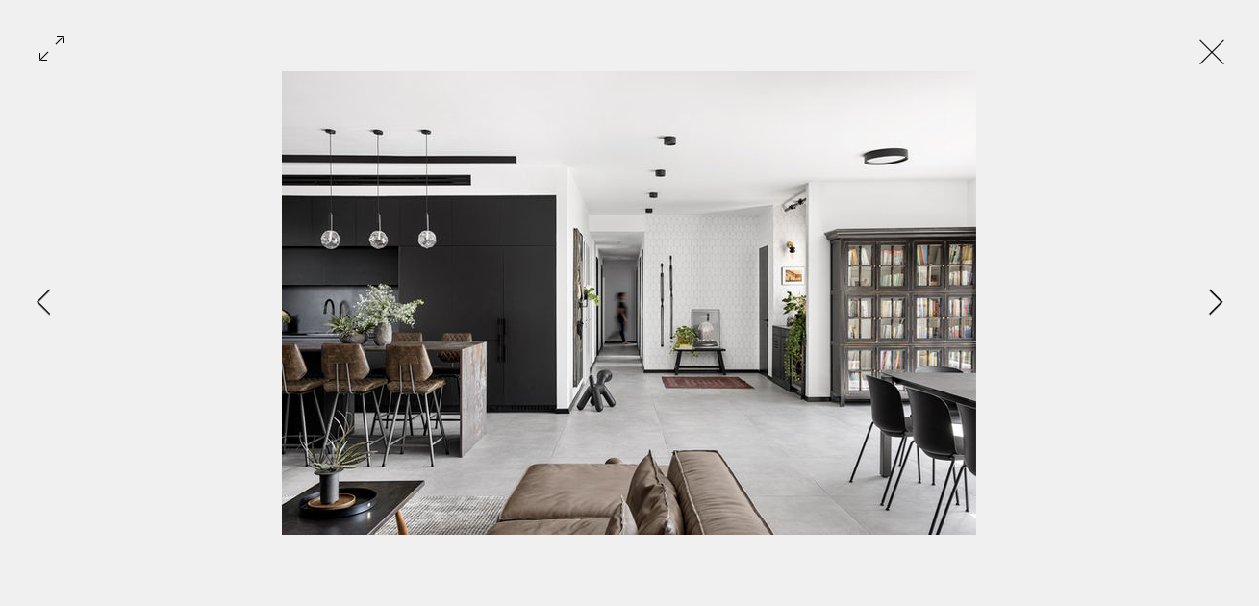
click at [1217, 298] on icon "Next Item" at bounding box center [1215, 302] width 13 height 26
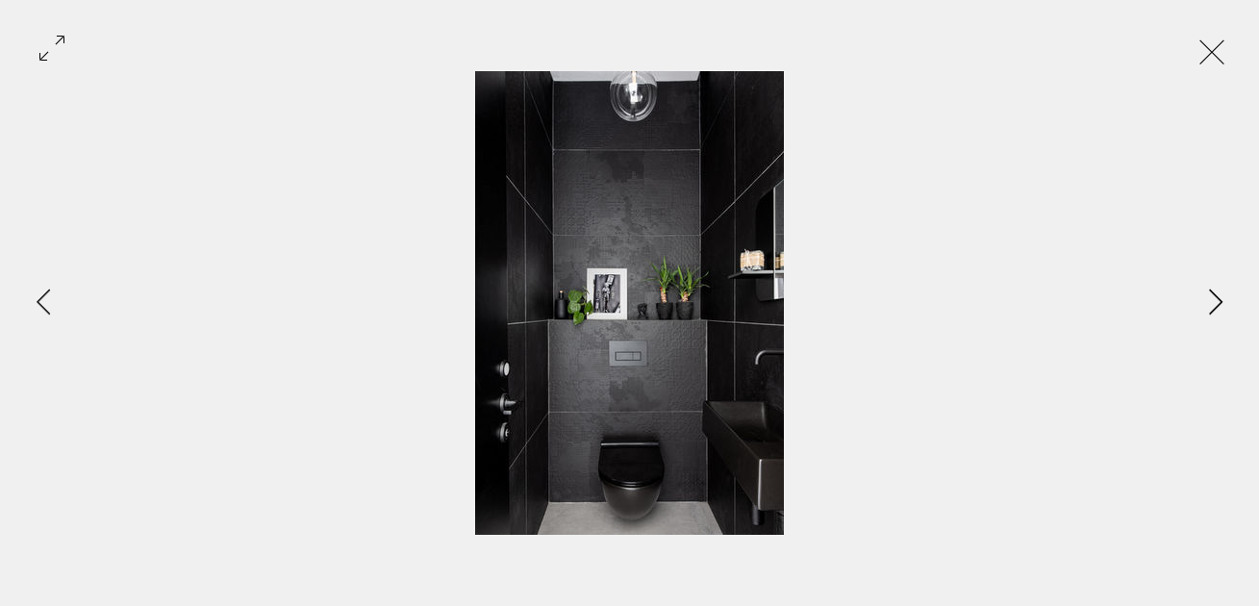
click at [1217, 298] on icon "Next Item" at bounding box center [1215, 302] width 13 height 26
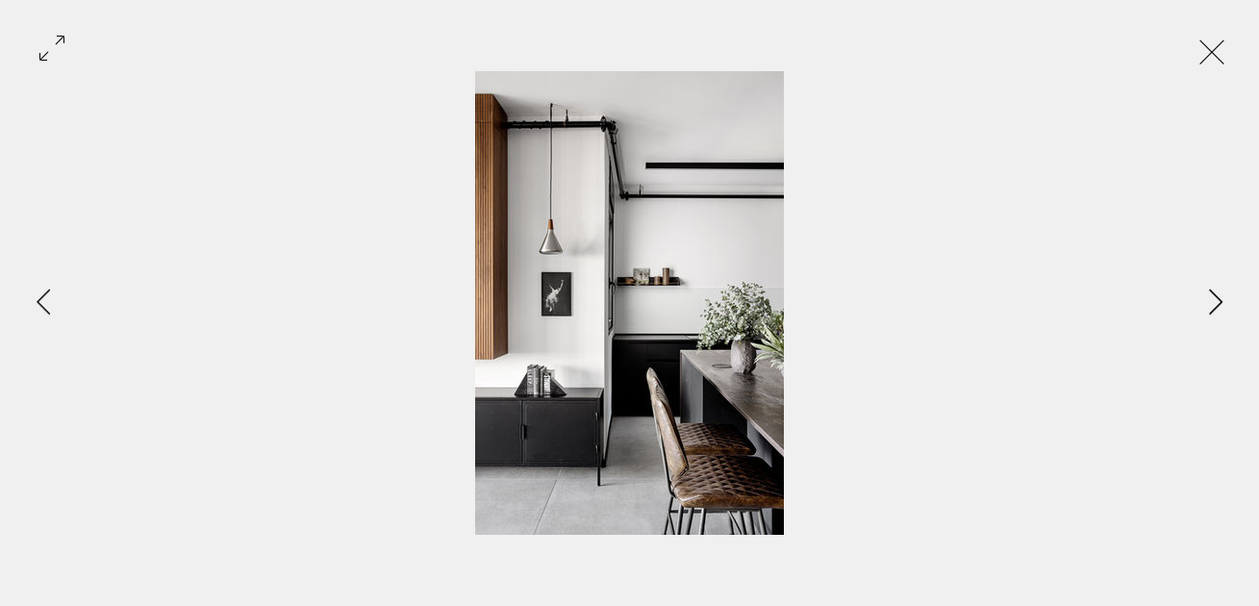
click at [1217, 298] on icon "Next Item" at bounding box center [1215, 302] width 13 height 26
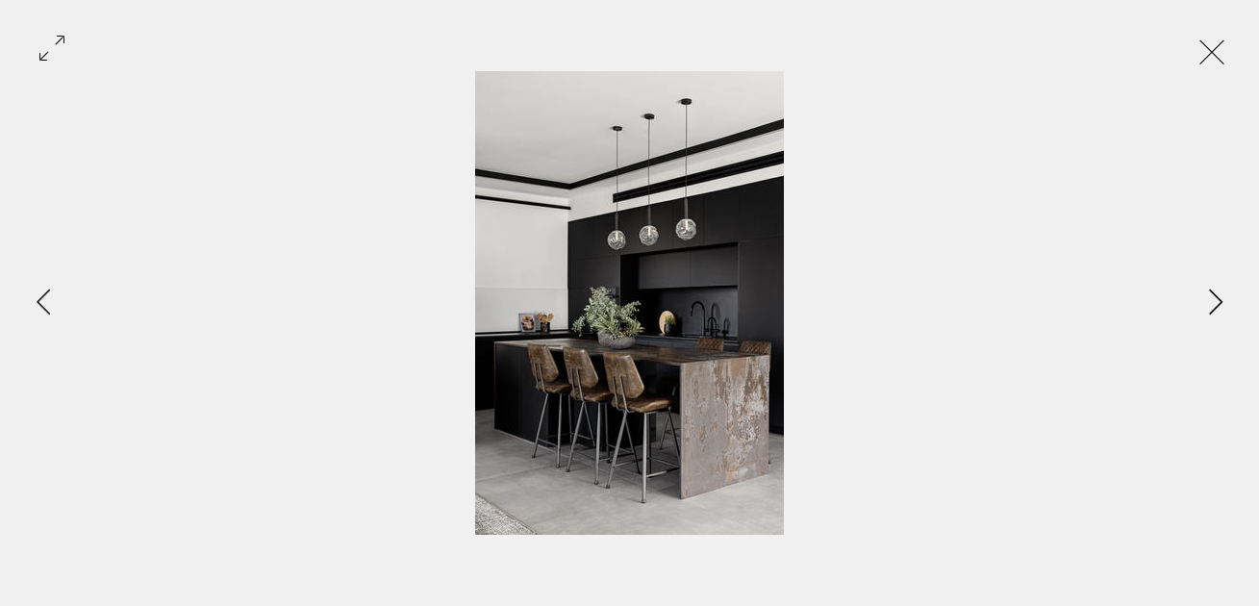
click at [1217, 298] on icon "Next Item" at bounding box center [1215, 302] width 13 height 26
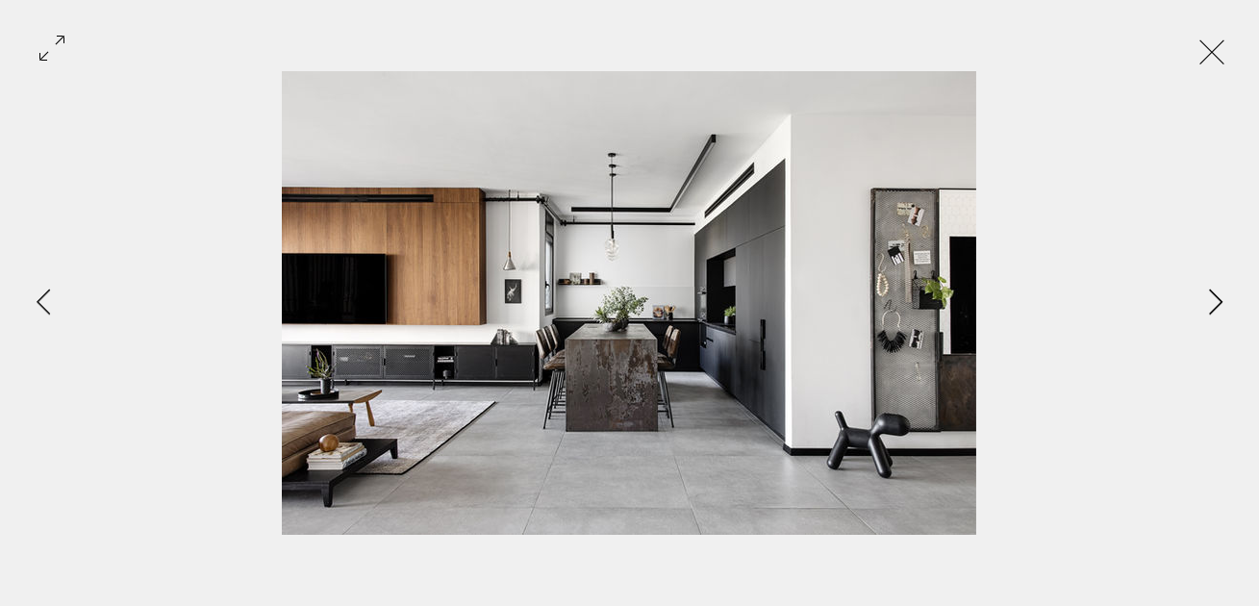
click at [1217, 298] on icon "Next Item" at bounding box center [1215, 302] width 13 height 26
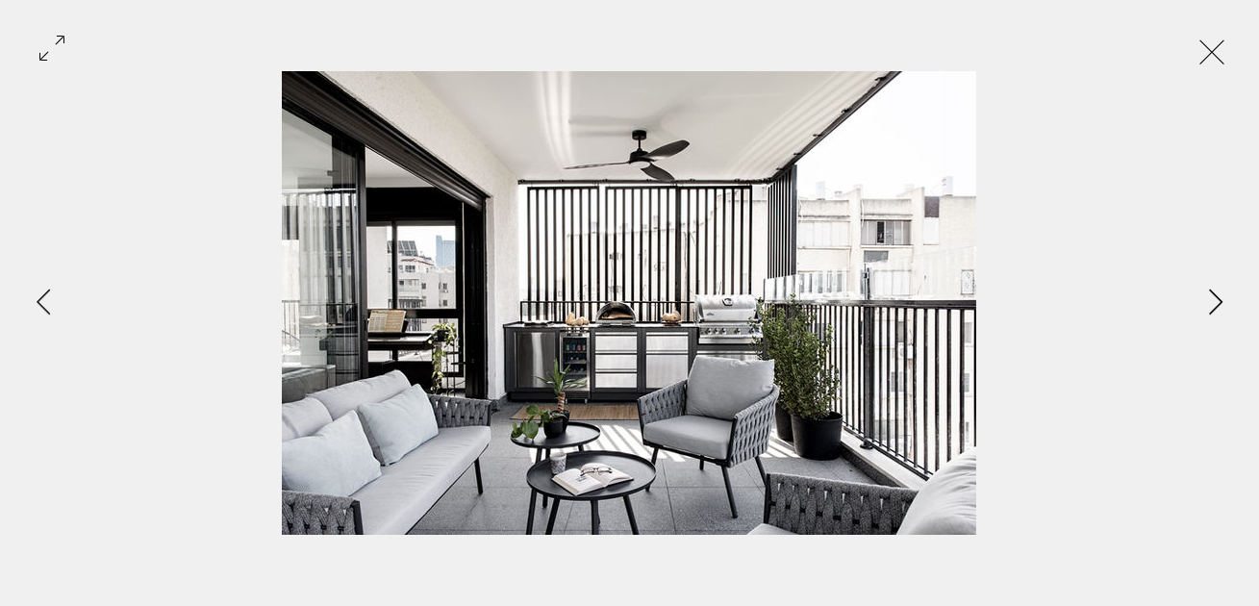
click at [1217, 298] on icon "Next Item" at bounding box center [1215, 302] width 13 height 26
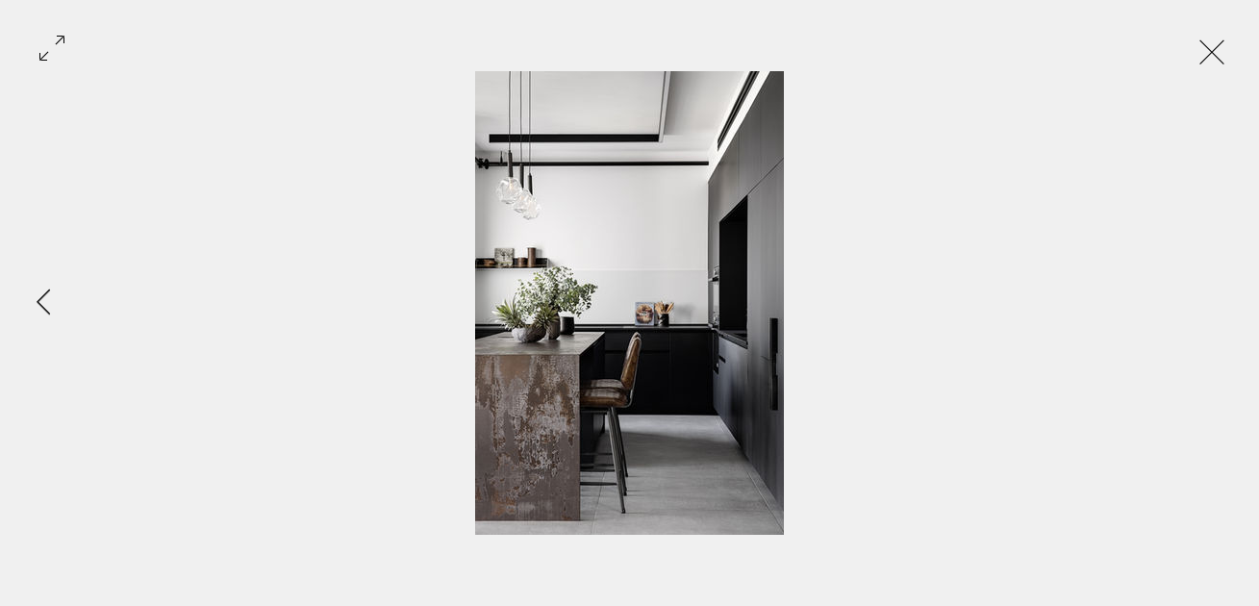
click at [1217, 298] on div "Gallery item, detailed view" at bounding box center [629, 303] width 1259 height 464
click at [1230, 55] on button "Exit expand mode" at bounding box center [1211, 50] width 37 height 42
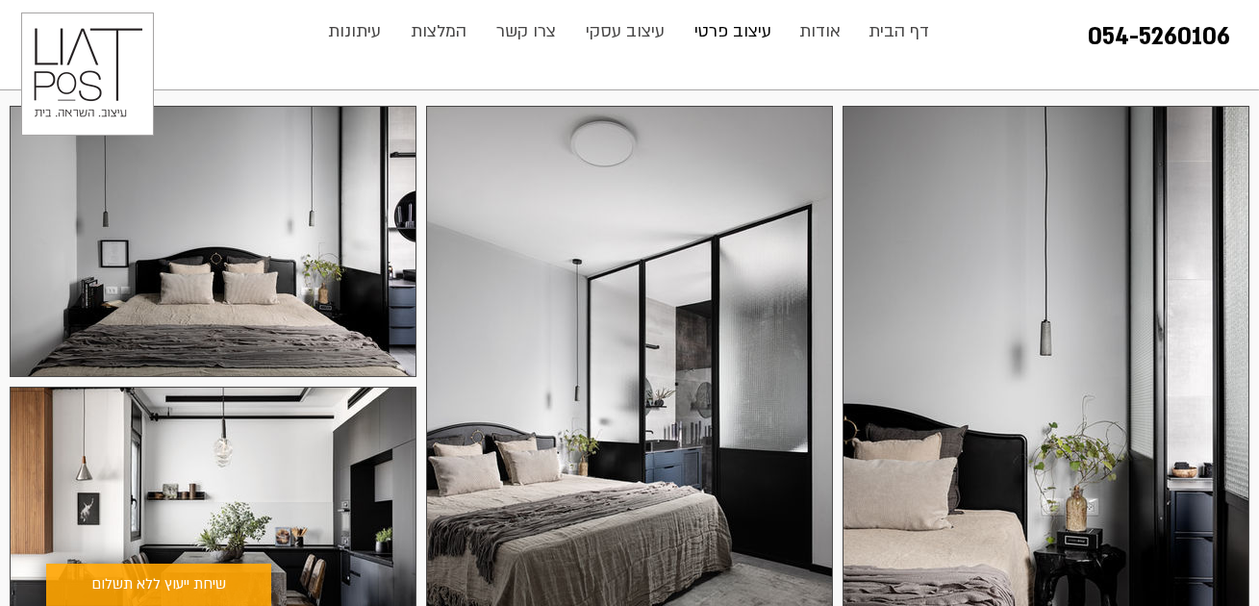
click at [728, 30] on p "עיצוב פרטי" at bounding box center [733, 32] width 96 height 38
